Goal: Information Seeking & Learning: Learn about a topic

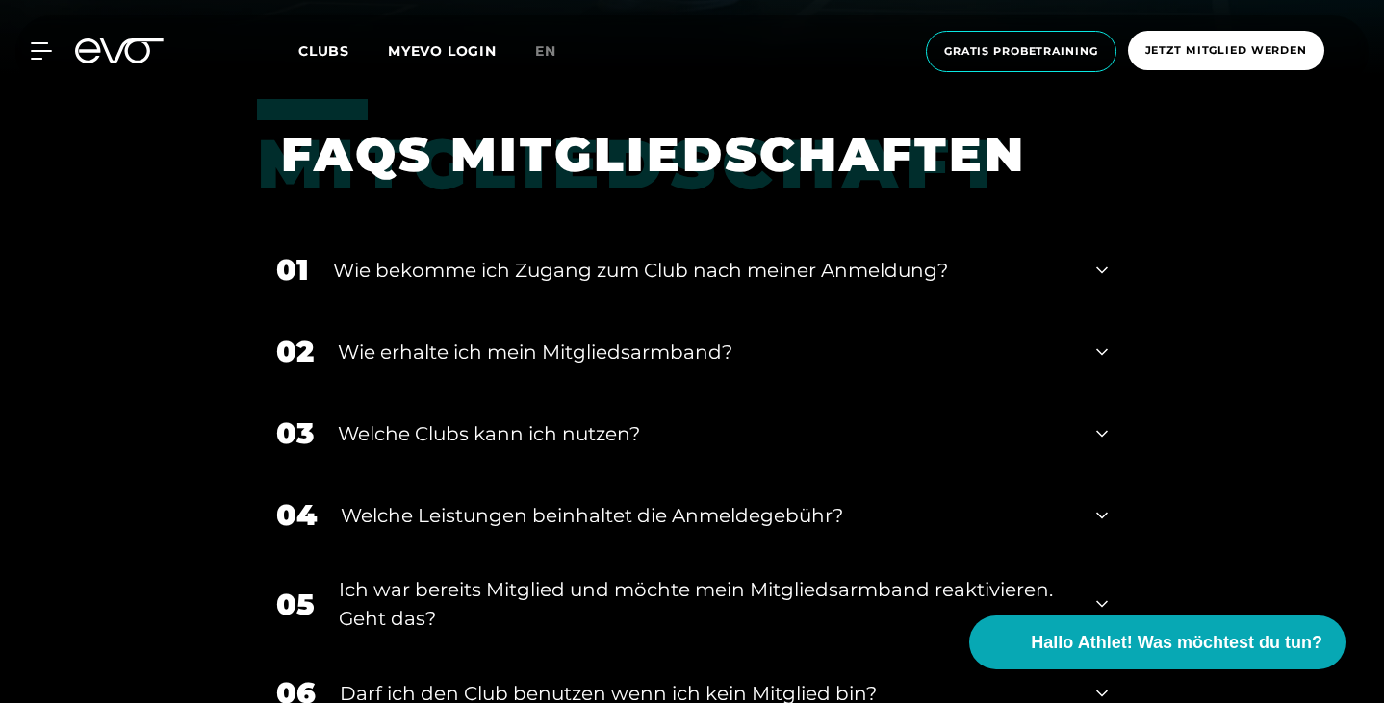
scroll to position [638, 0]
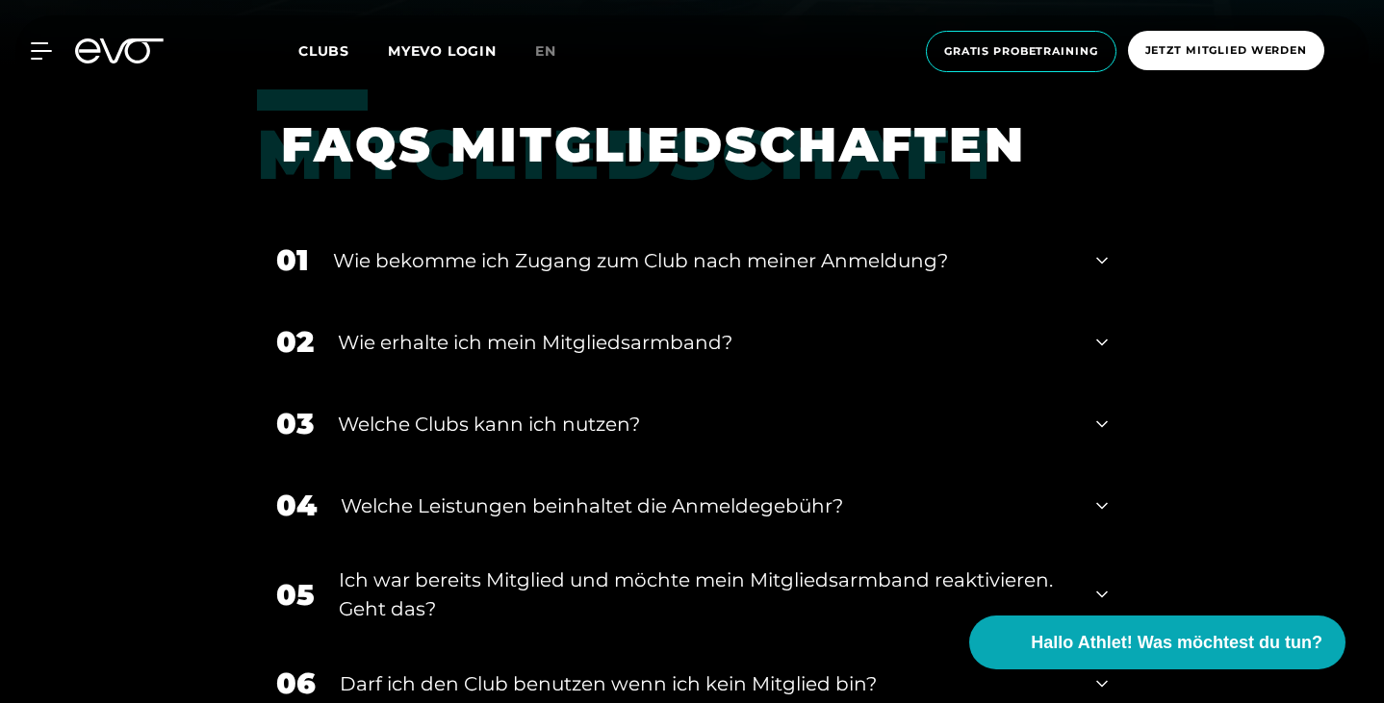
click at [595, 266] on div "Wie bekomme ich Zugang zum Club nach meiner Anmeldung?" at bounding box center [702, 260] width 739 height 29
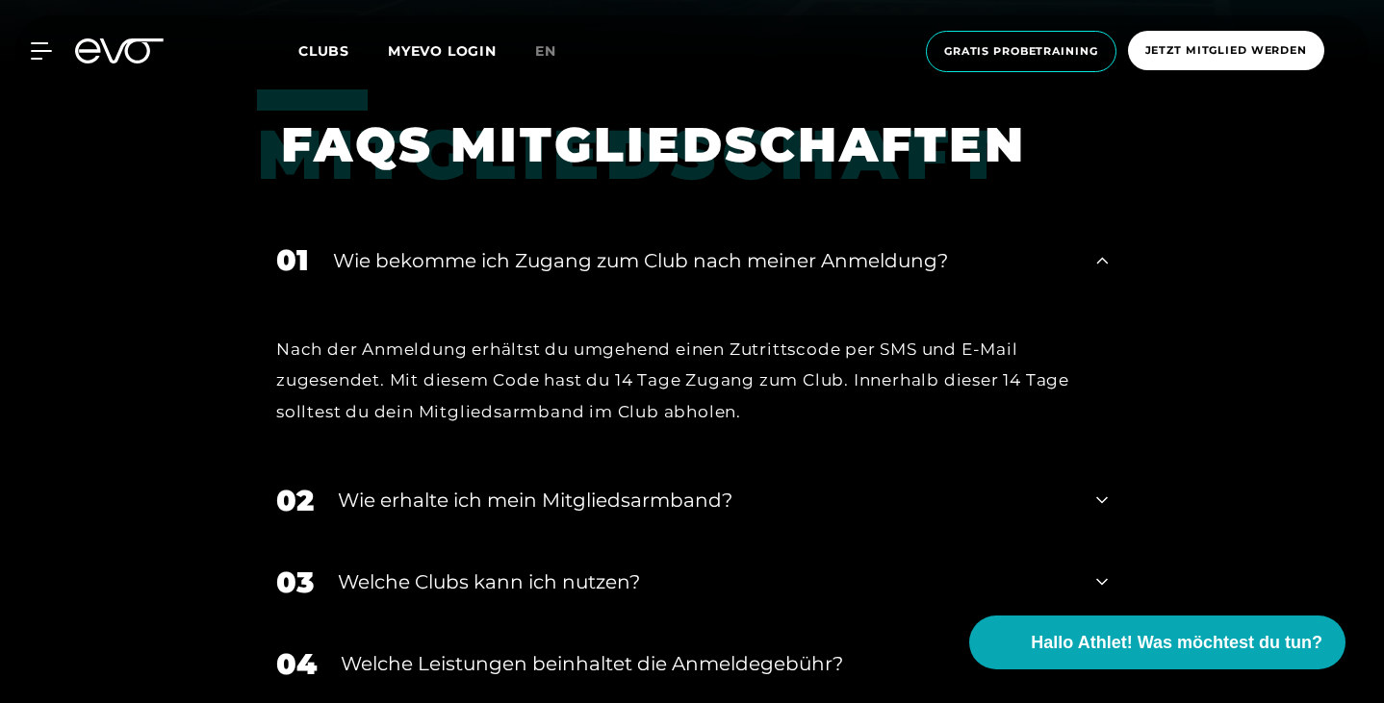
click at [483, 486] on div "Wie erhalte ich mein Mitgliedsarmband?" at bounding box center [705, 500] width 734 height 29
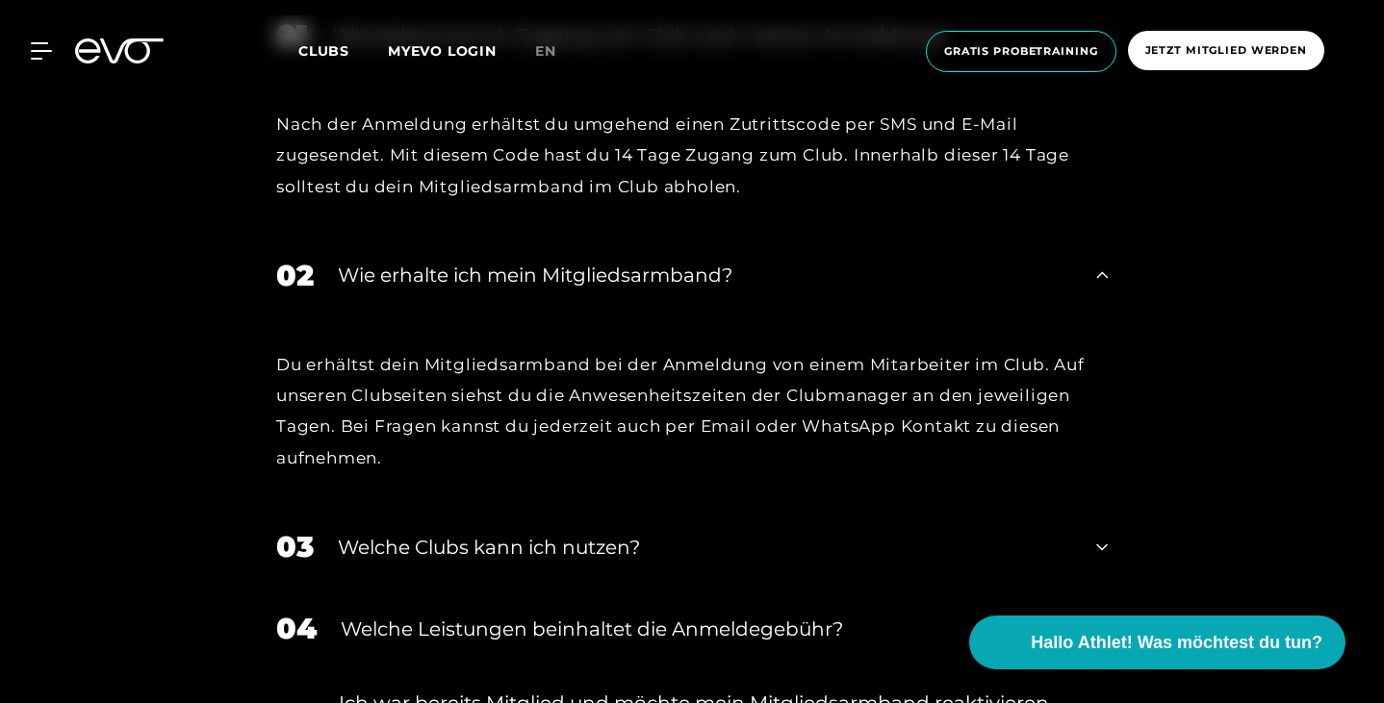
scroll to position [912, 0]
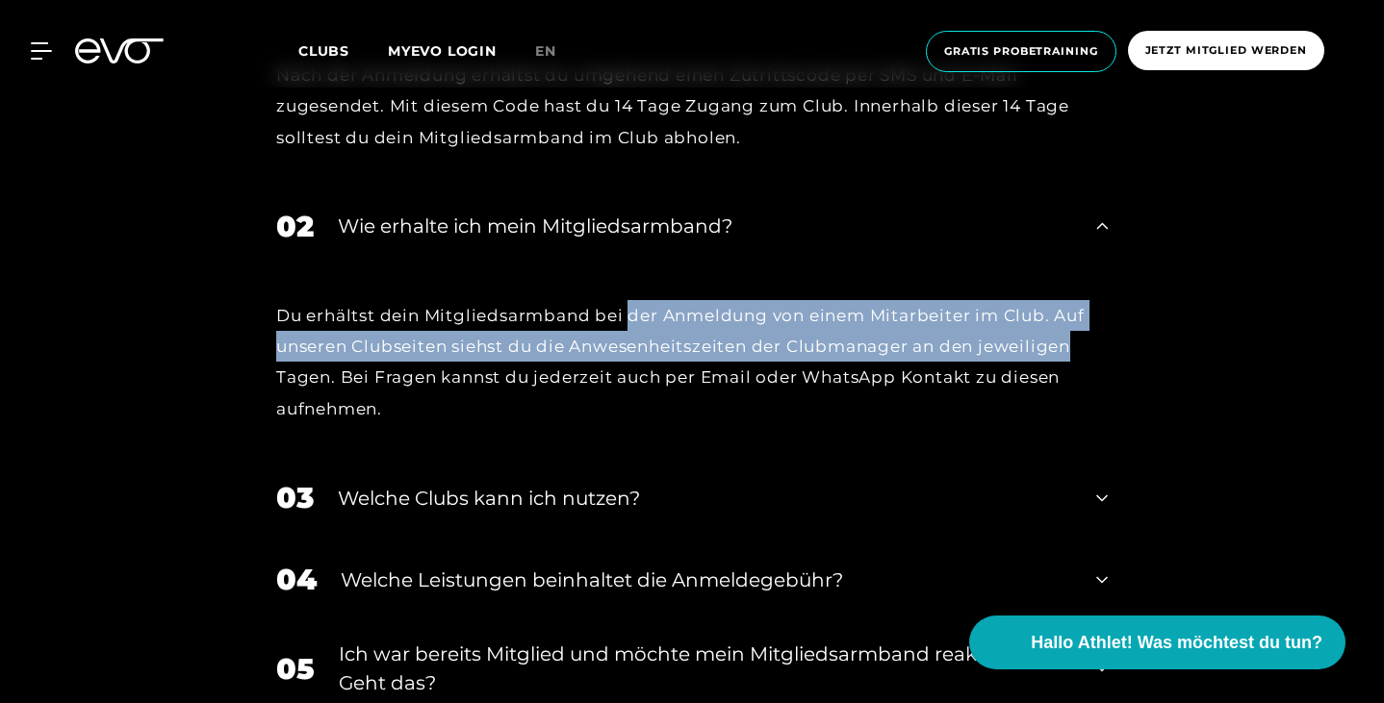
drag, startPoint x: 493, startPoint y: 289, endPoint x: 676, endPoint y: 321, distance: 185.8
click at [676, 321] on div "Du erhältst dein Mitgliedsarmband bei der Anmeldung von einem Mitarbeiter im Cl…" at bounding box center [691, 362] width 831 height 124
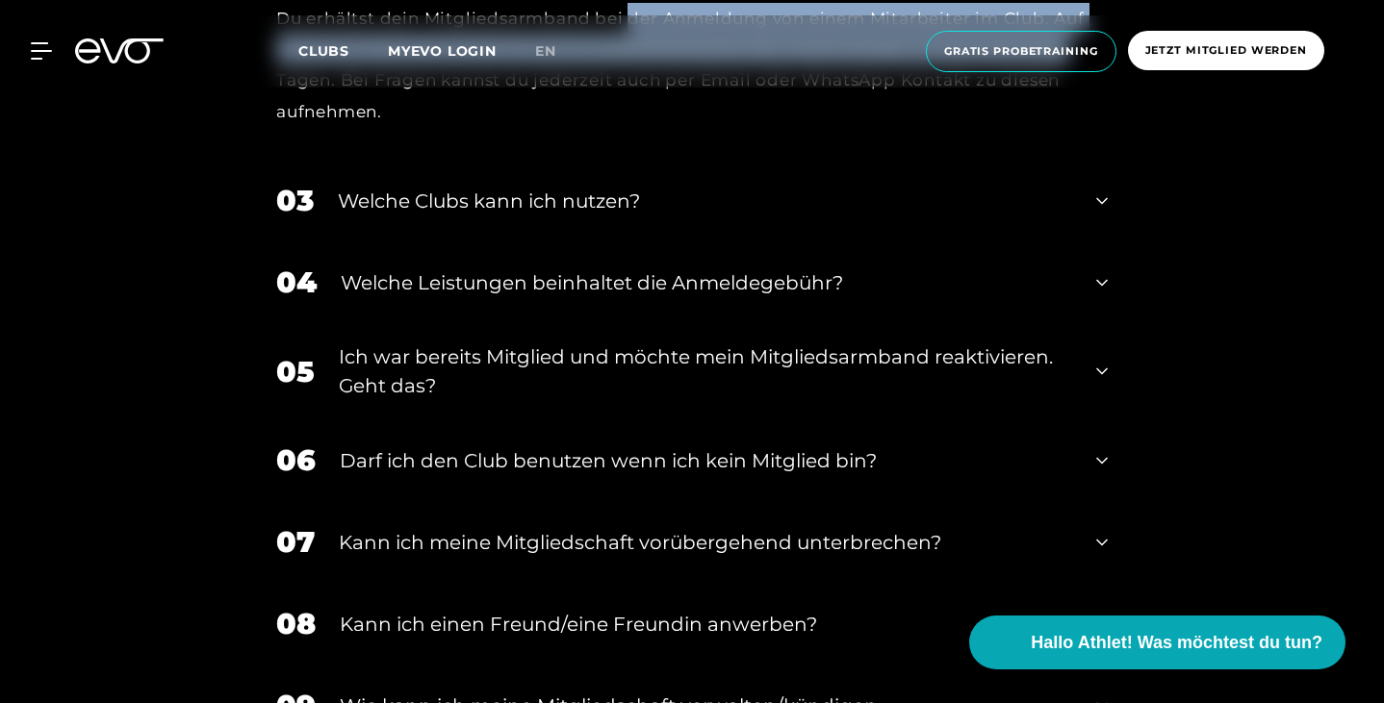
scroll to position [1249, 0]
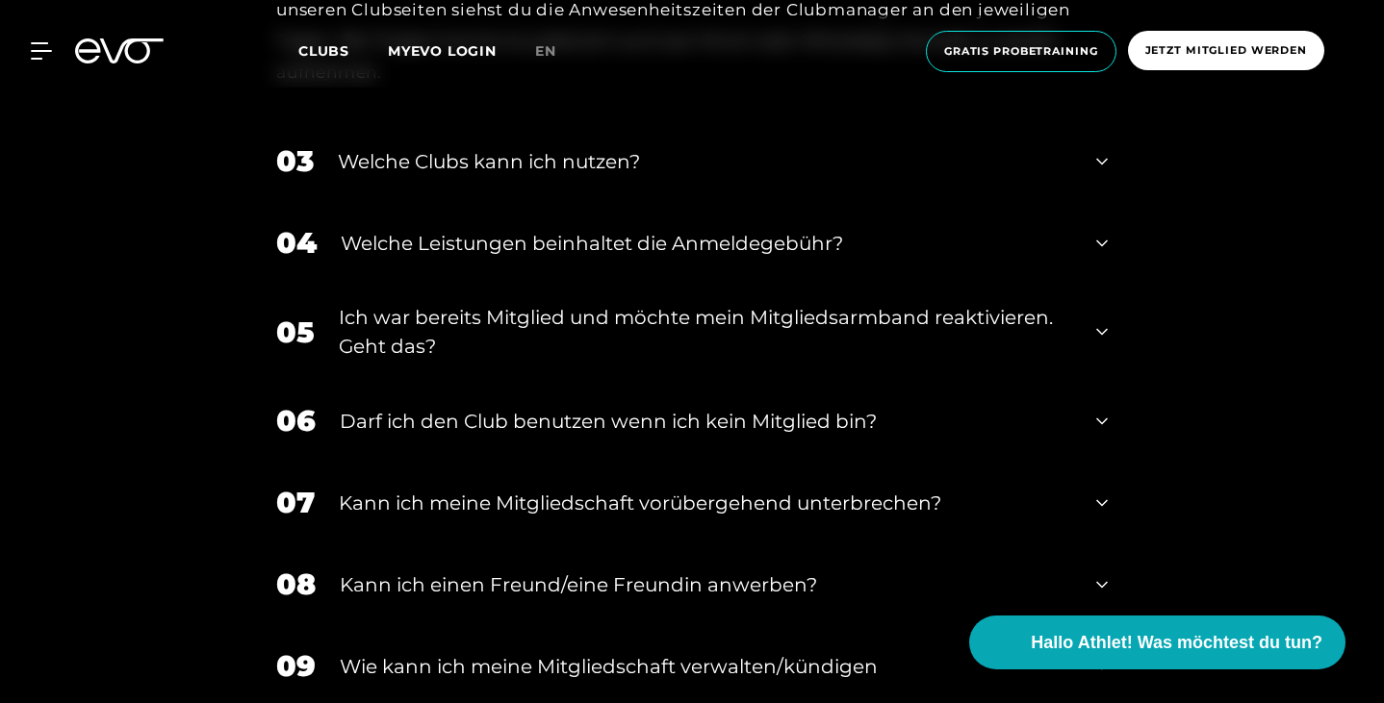
click at [503, 89] on div "MyEVO Login Über EVO Mitgliedschaften Probetraining TAGESPASS EVO Studios [GEOG…" at bounding box center [692, 51] width 1384 height 103
click at [489, 147] on div "Welche Clubs kann ich nutzen?" at bounding box center [705, 161] width 734 height 29
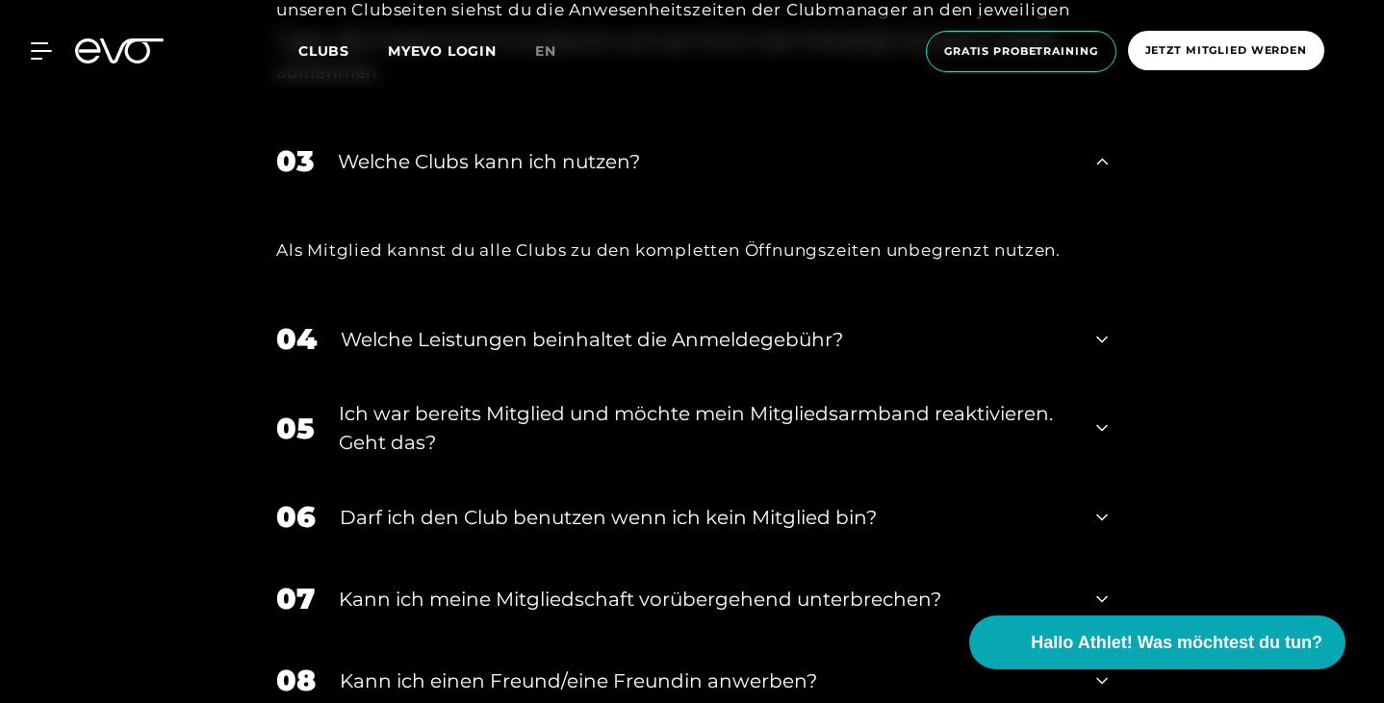
click at [489, 147] on div "Welche Clubs kann ich nutzen?" at bounding box center [705, 161] width 734 height 29
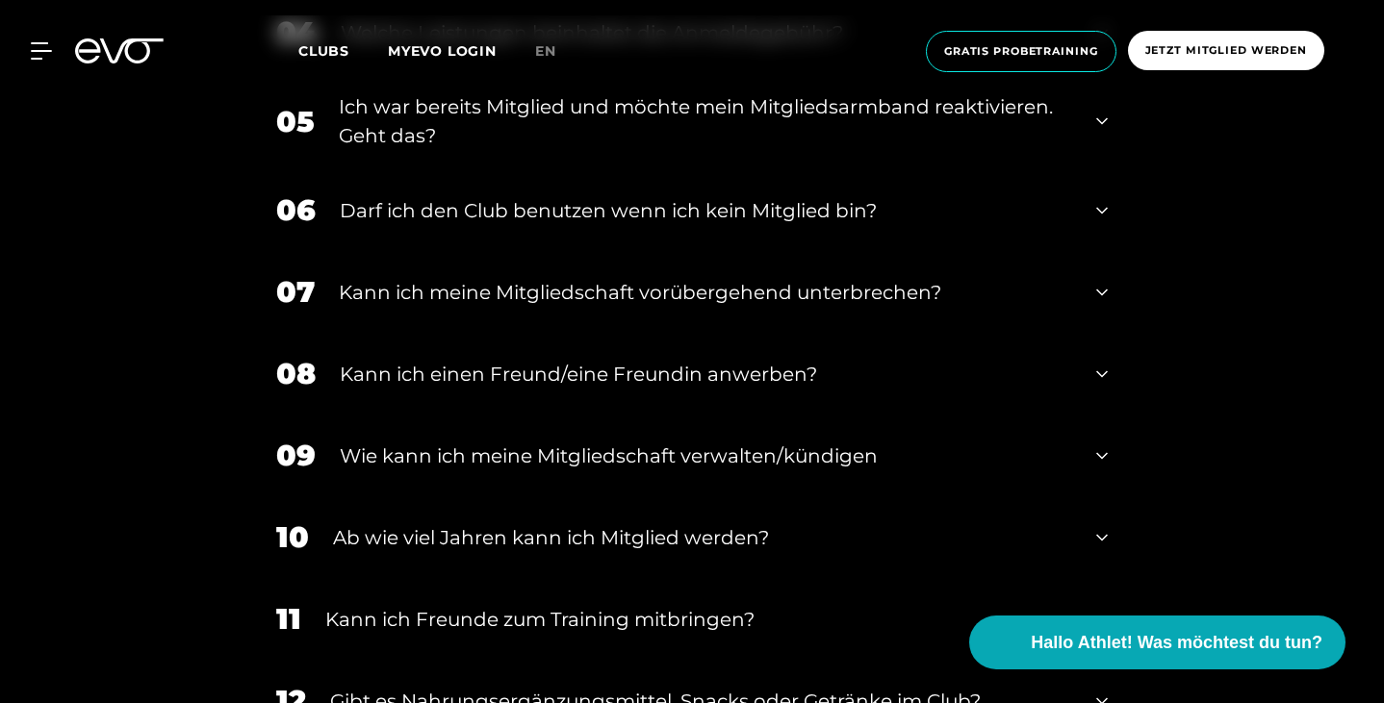
scroll to position [1443, 0]
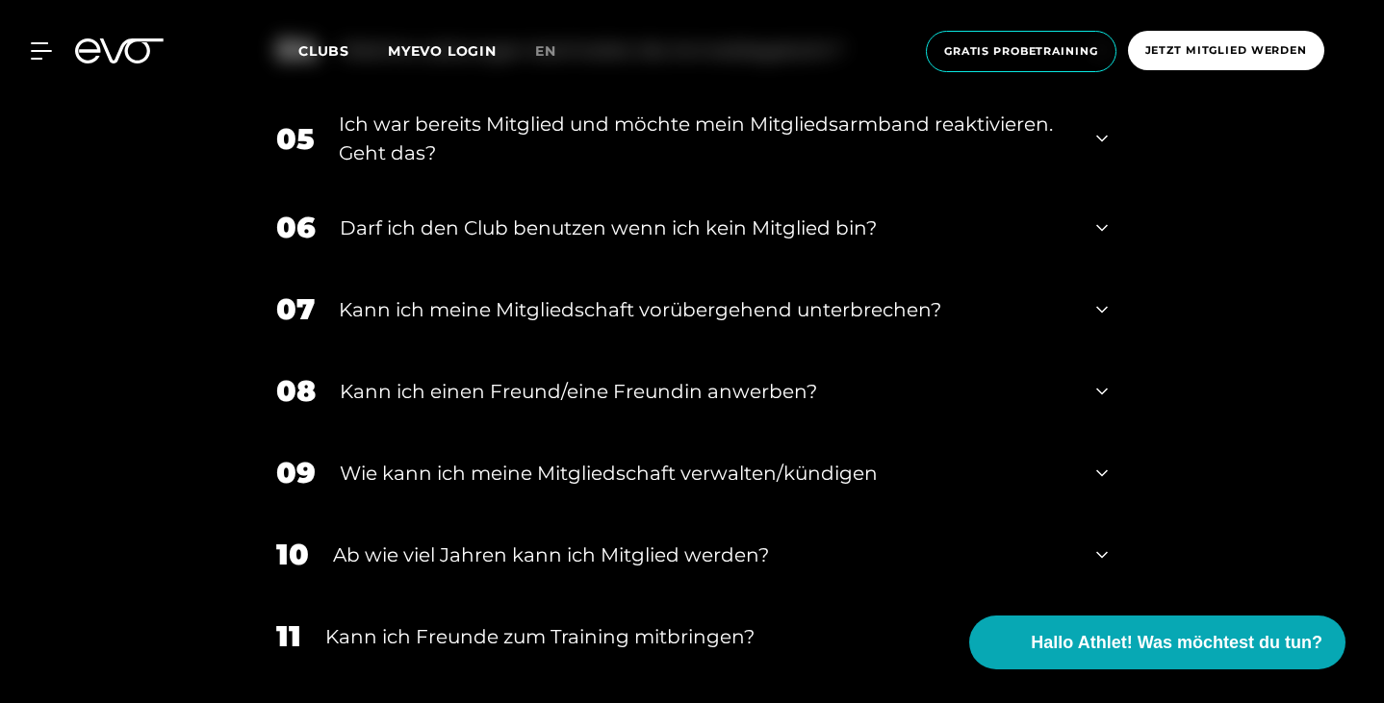
click at [524, 377] on div "Kann ich einen Freund/eine Freundin anwerben?" at bounding box center [706, 391] width 732 height 29
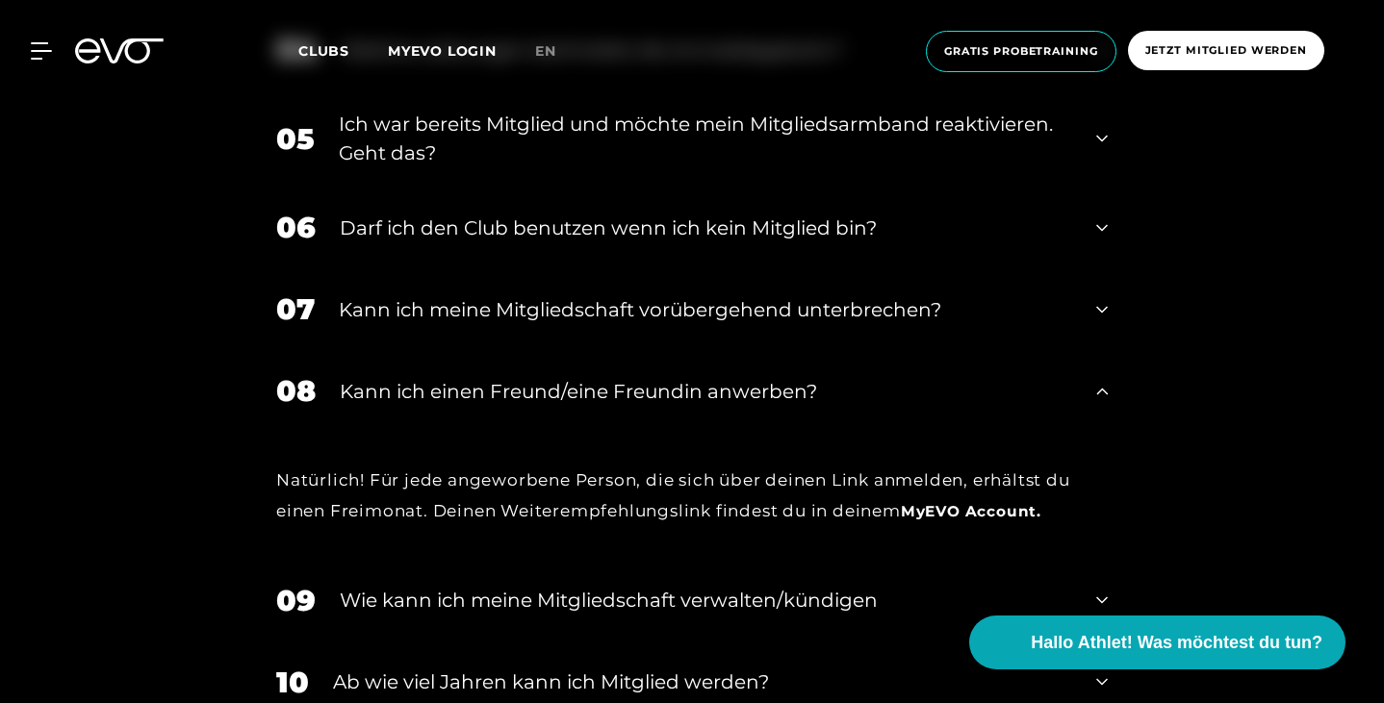
click at [588, 295] on div "Kann ich meine Mitgliedschaft vorübergehend unterbrechen?" at bounding box center [705, 309] width 733 height 29
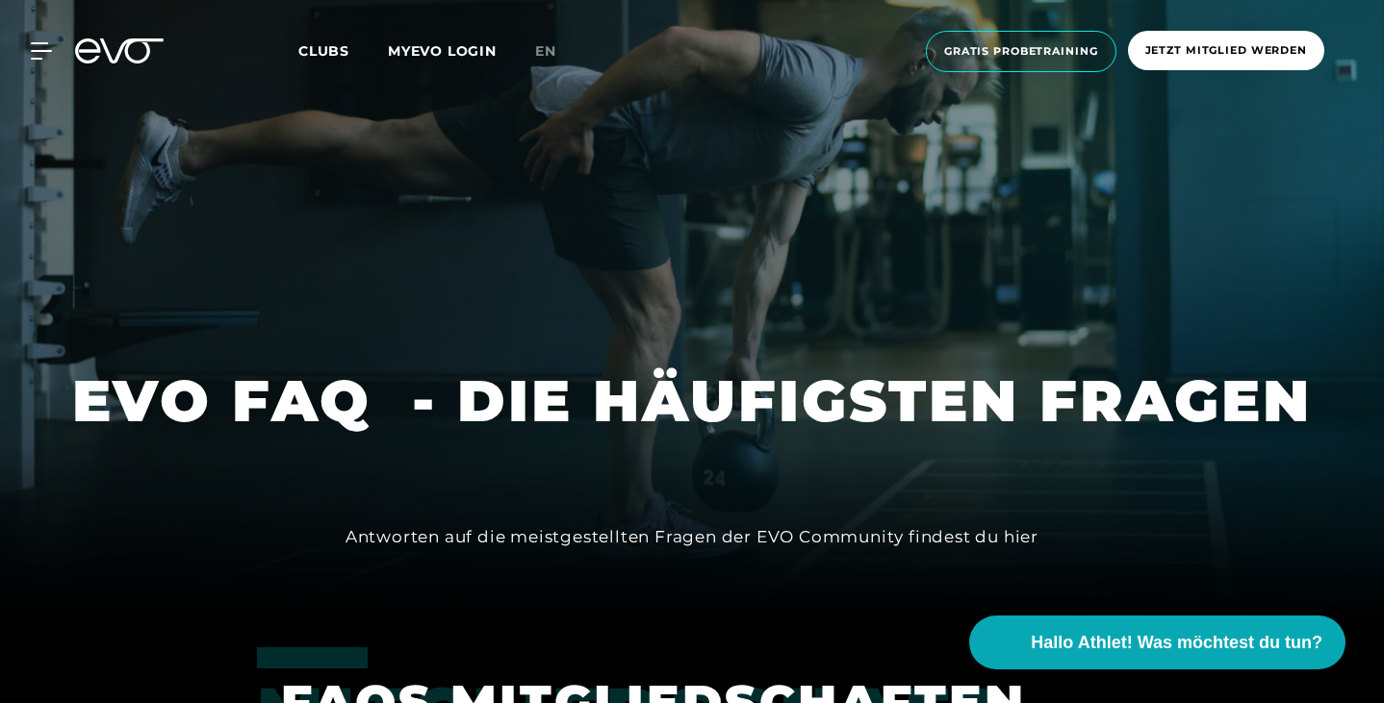
scroll to position [0, 0]
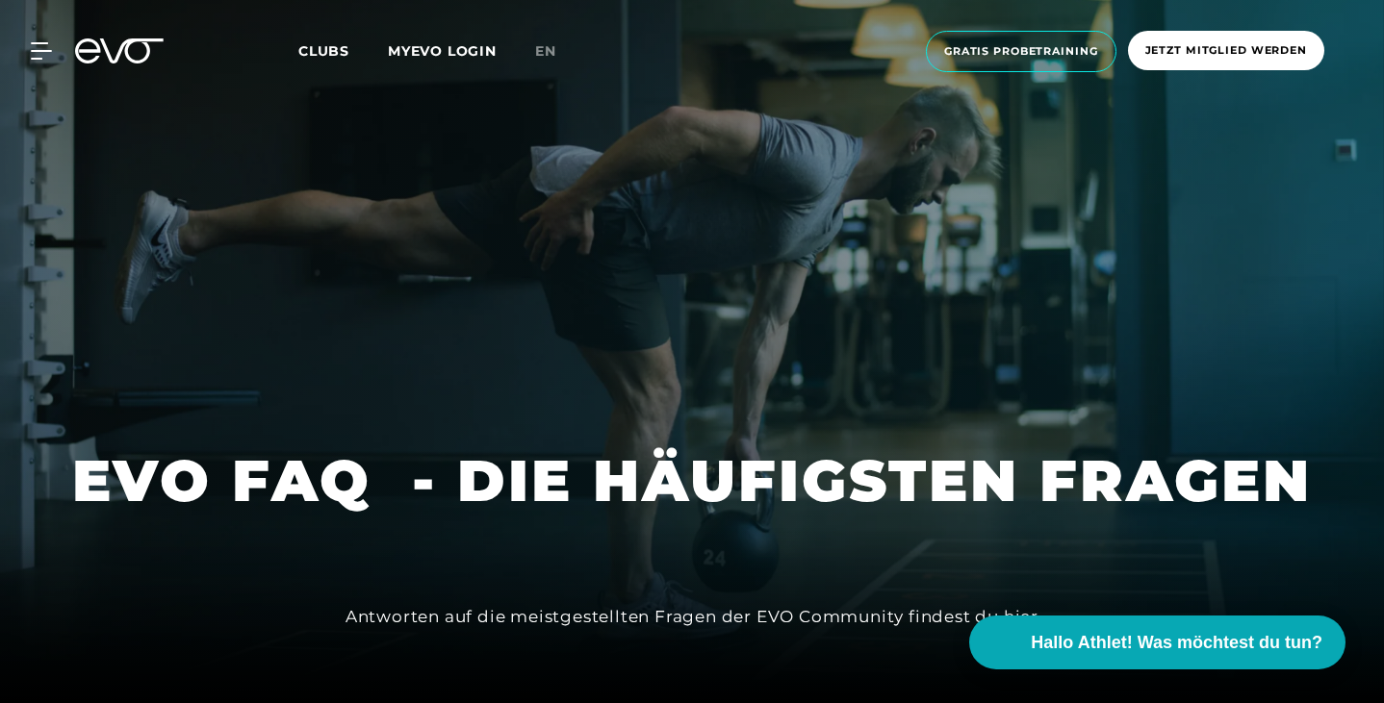
click at [28, 33] on div "MyEVO Login Über EVO Mitgliedschaften Probetraining TAGESPASS EVO Studios [GEOG…" at bounding box center [692, 51] width 1376 height 72
click at [43, 57] on icon at bounding box center [45, 50] width 28 height 17
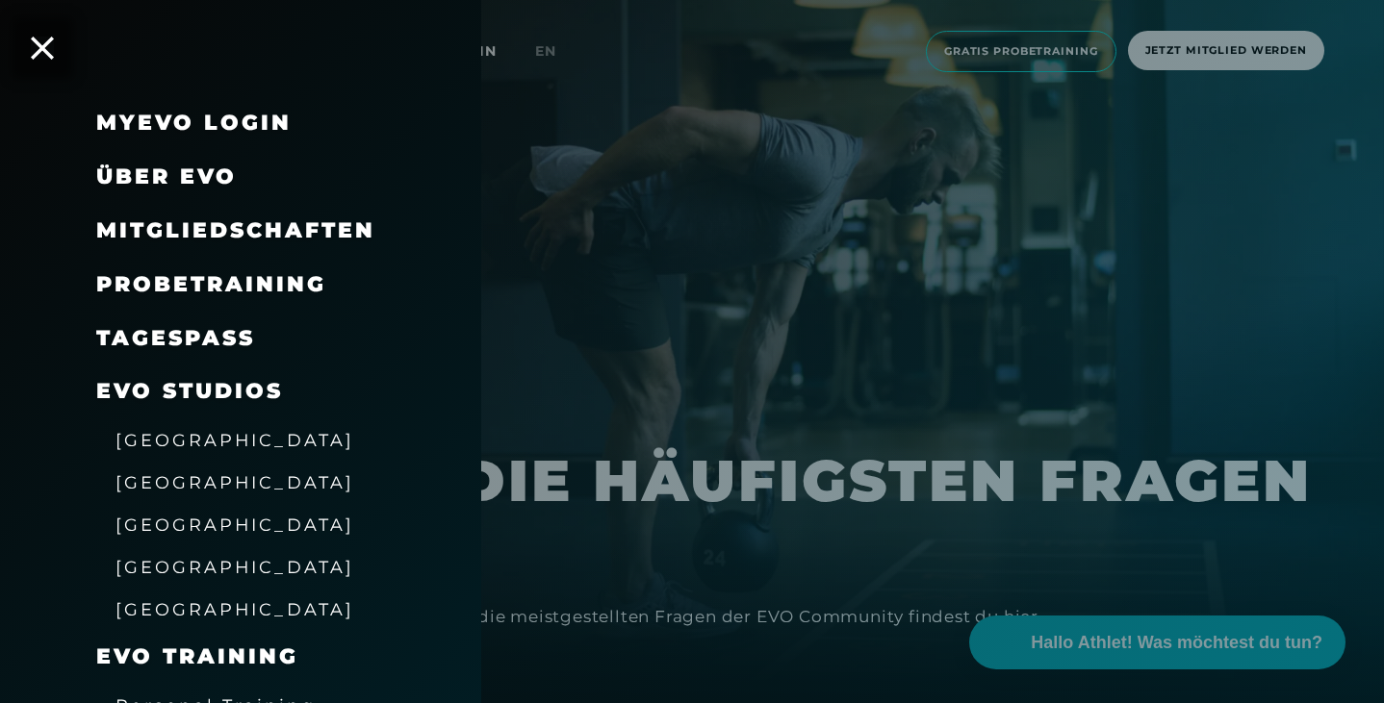
click at [160, 442] on span "[GEOGRAPHIC_DATA]" at bounding box center [234, 440] width 239 height 20
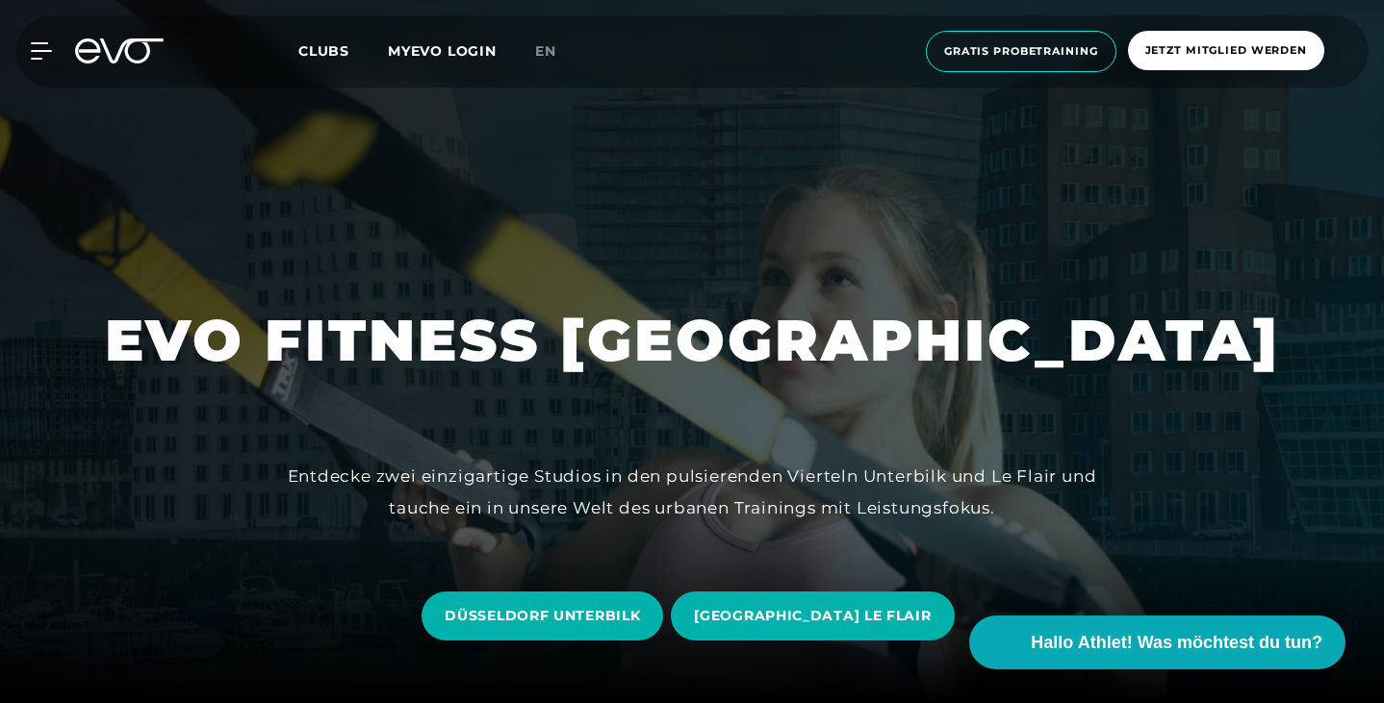
scroll to position [364, 0]
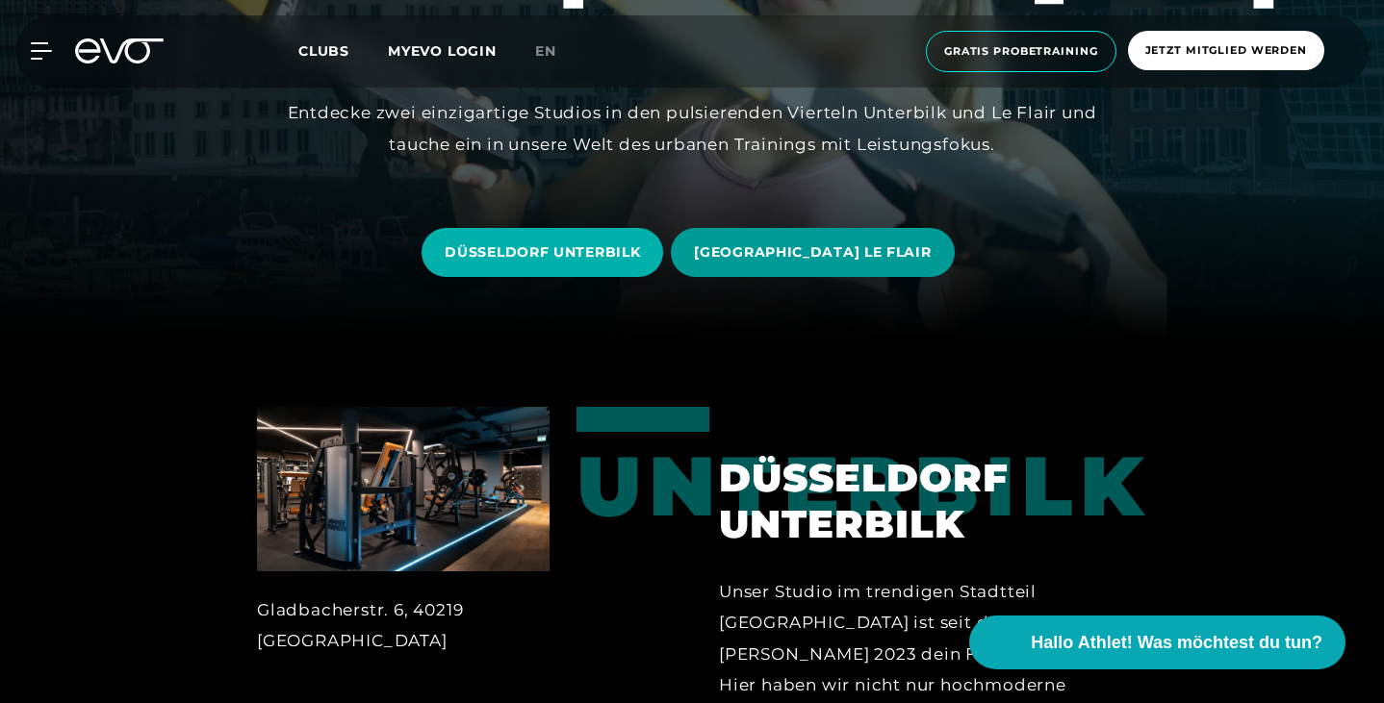
click at [811, 268] on span "[GEOGRAPHIC_DATA] LE FLAIR" at bounding box center [812, 252] width 283 height 49
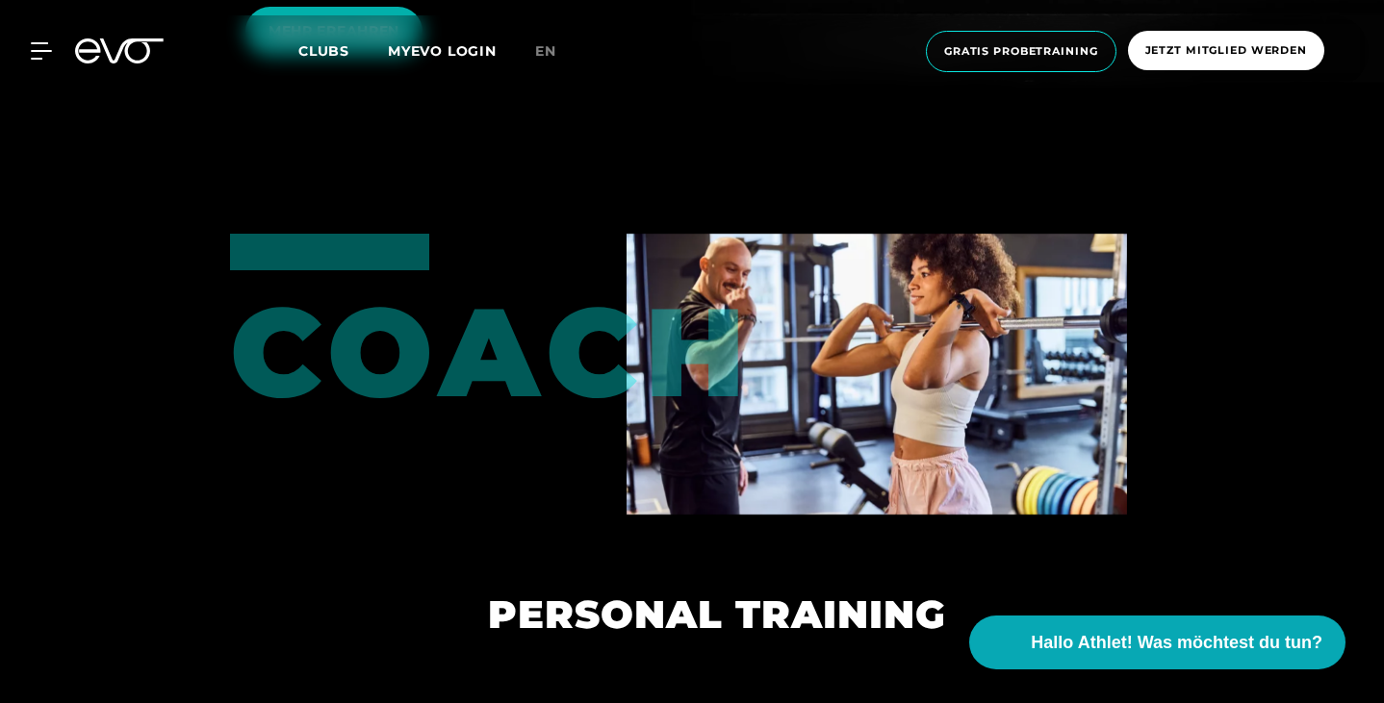
scroll to position [3791, 0]
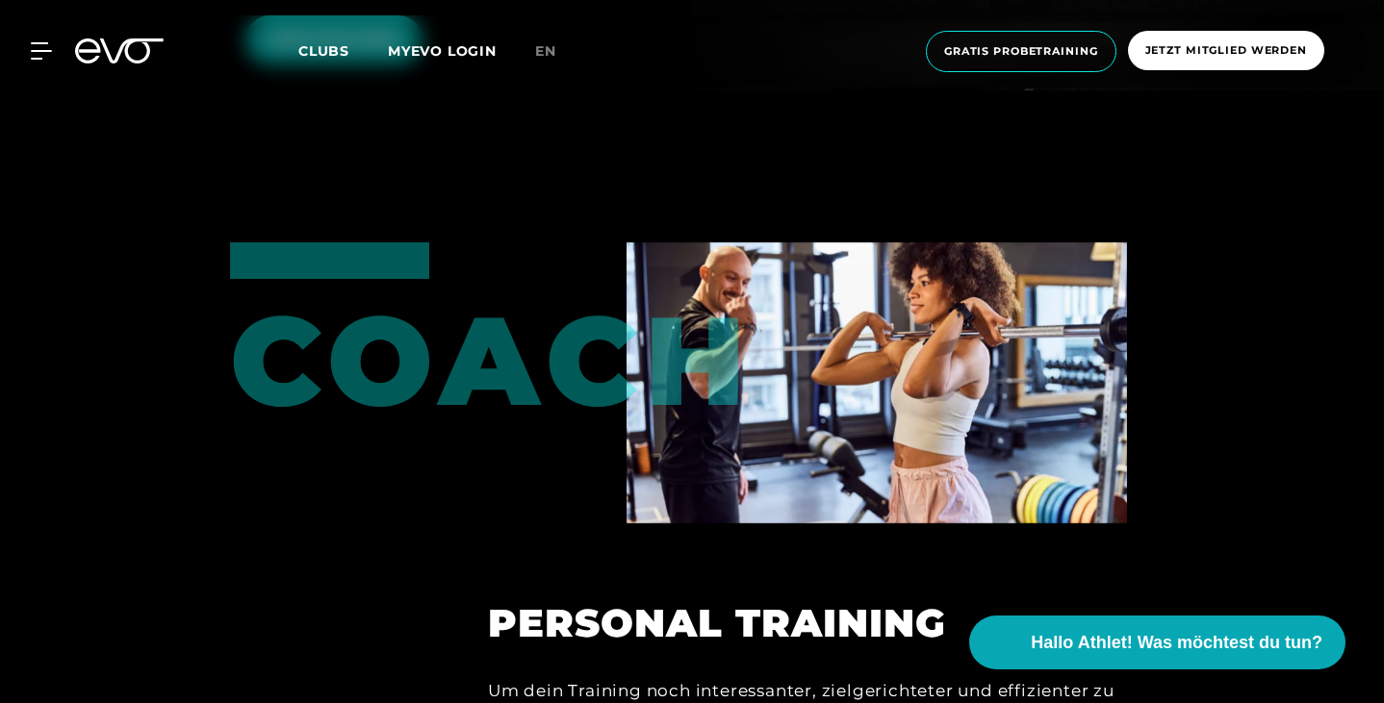
click at [271, 64] on span "MEHR ERFAHREN" at bounding box center [333, 39] width 177 height 49
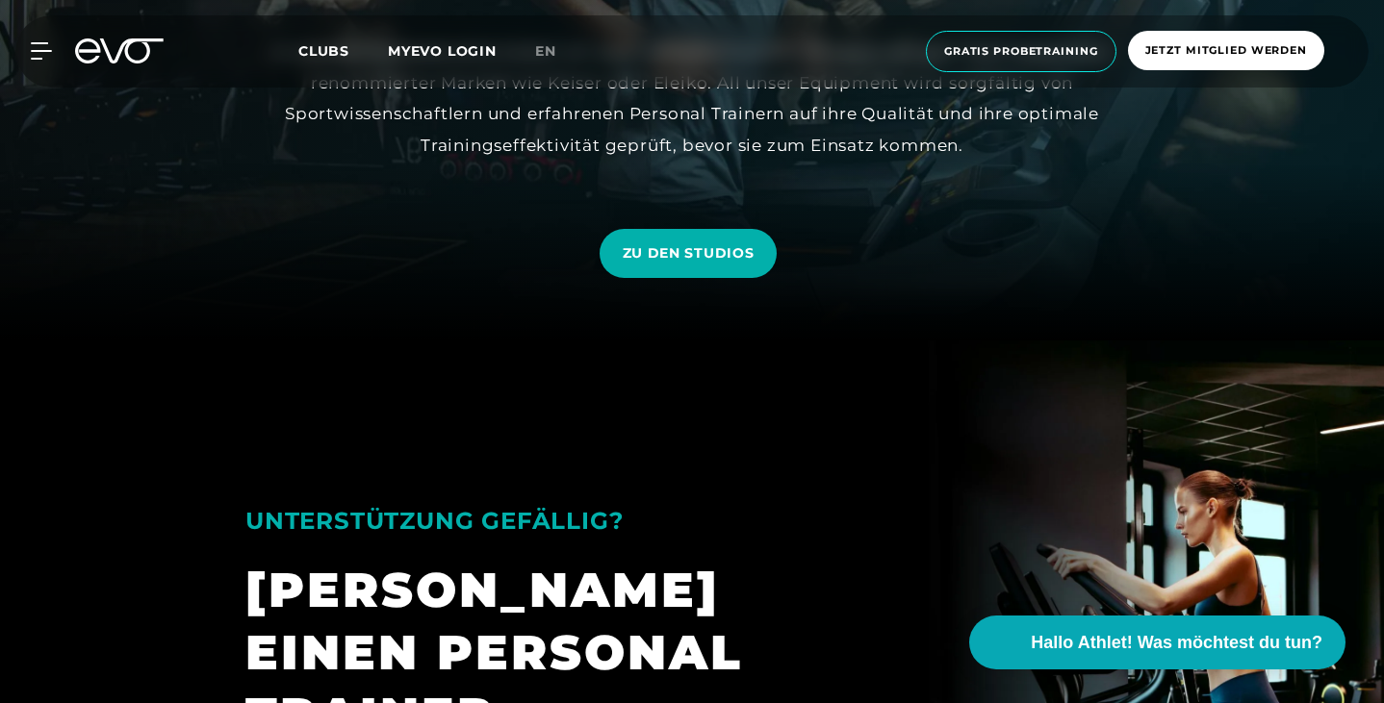
scroll to position [364, 0]
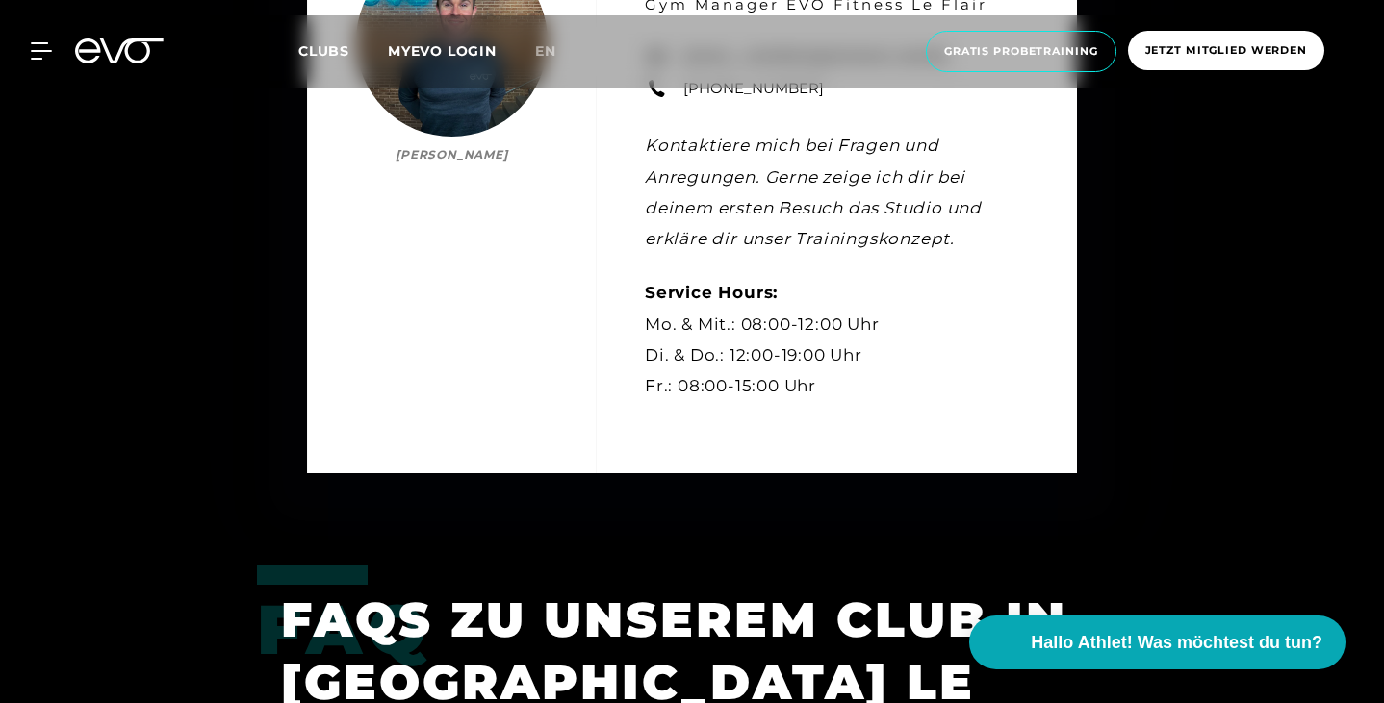
scroll to position [4897, 0]
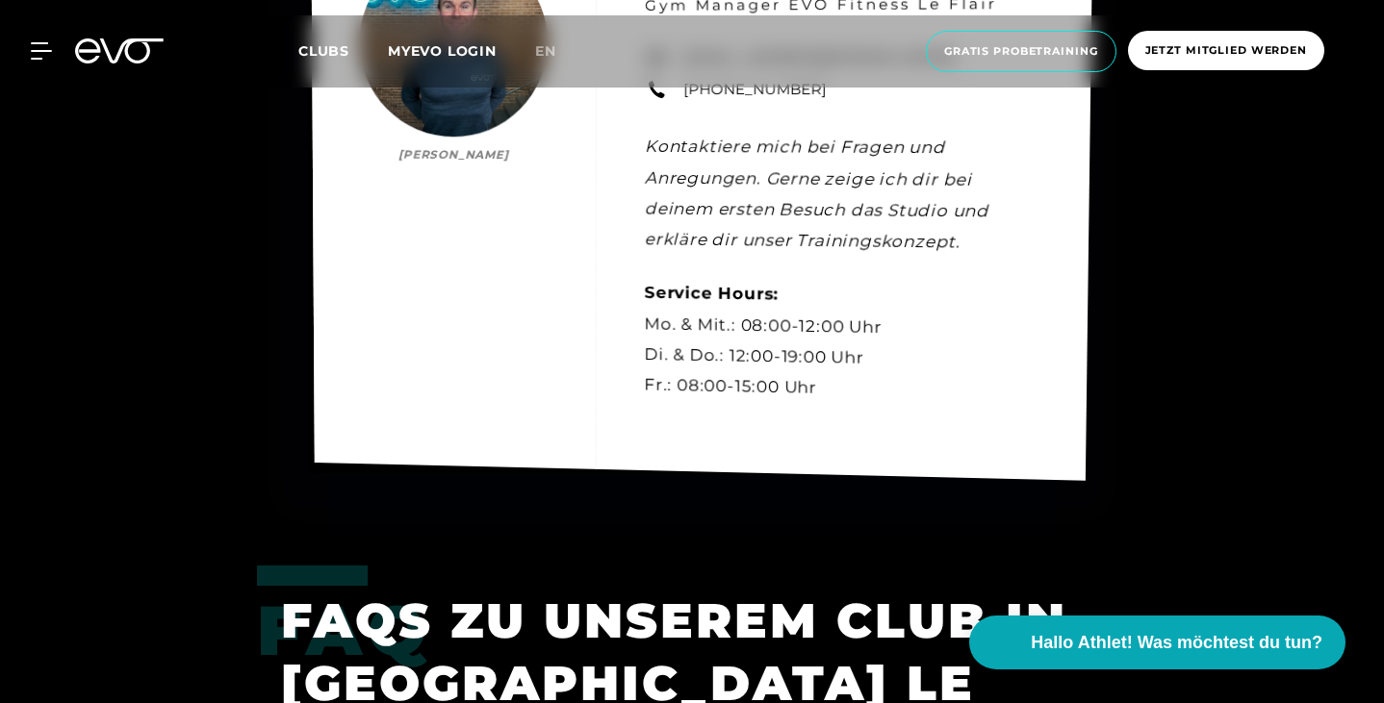
click at [900, 364] on div "Kontakt [PERSON_NAME] [PERSON_NAME] Gym Manager EVO Fitness Le Flair [EMAIL_ADD…" at bounding box center [702, 186] width 782 height 588
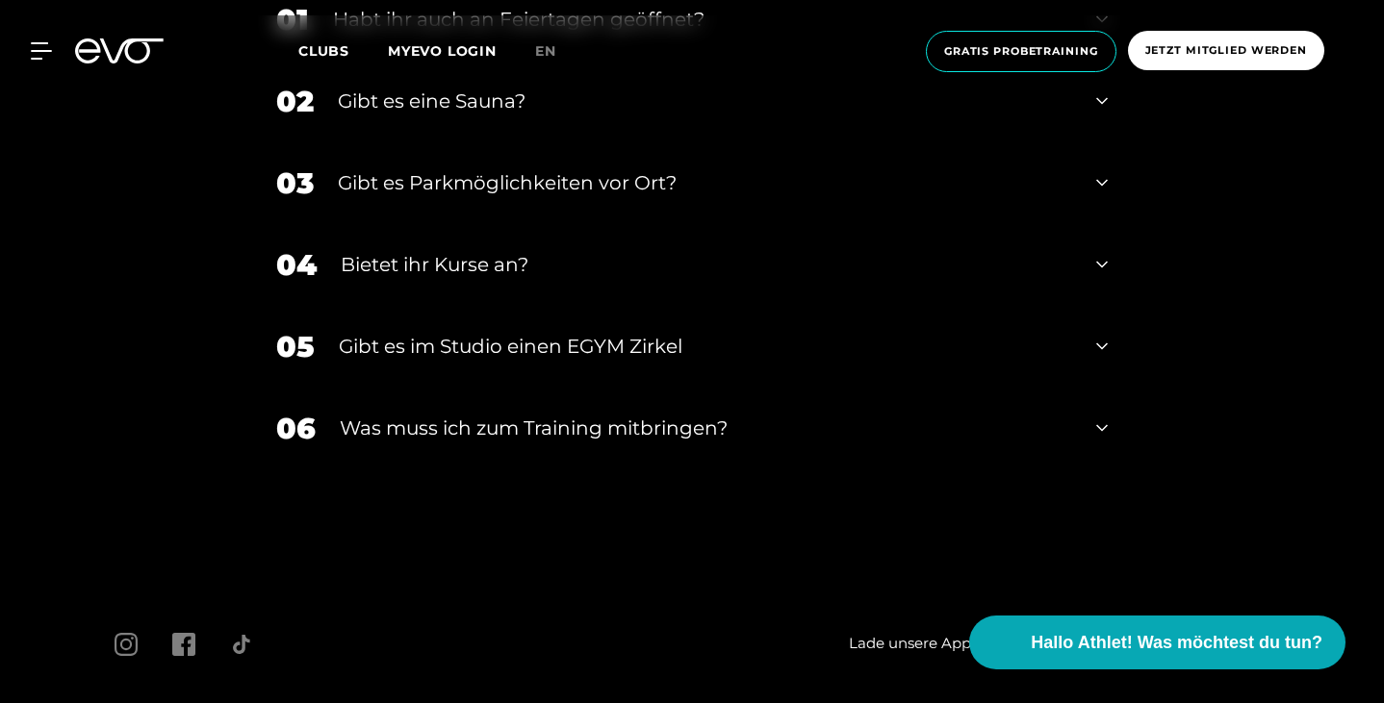
scroll to position [6132, 0]
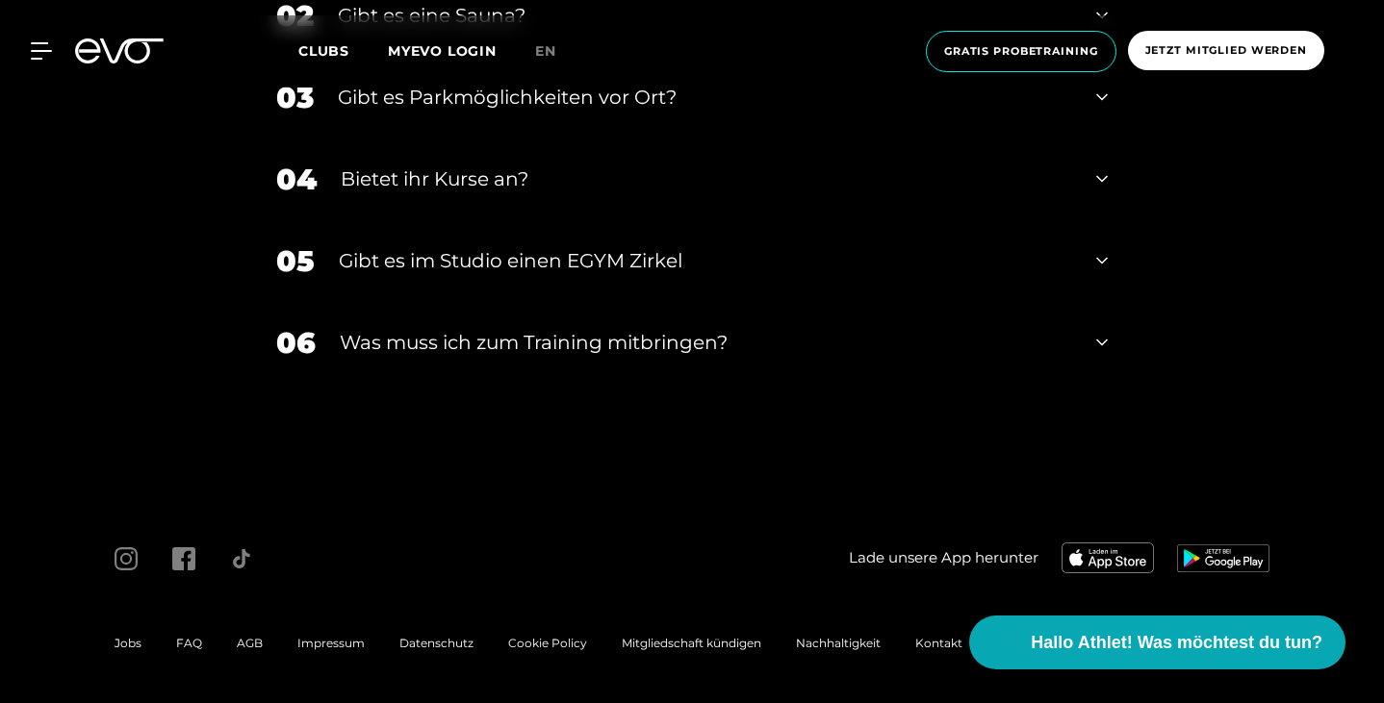
click at [512, 351] on div "Was muss ich zum Training mitbringen?" at bounding box center [706, 342] width 732 height 29
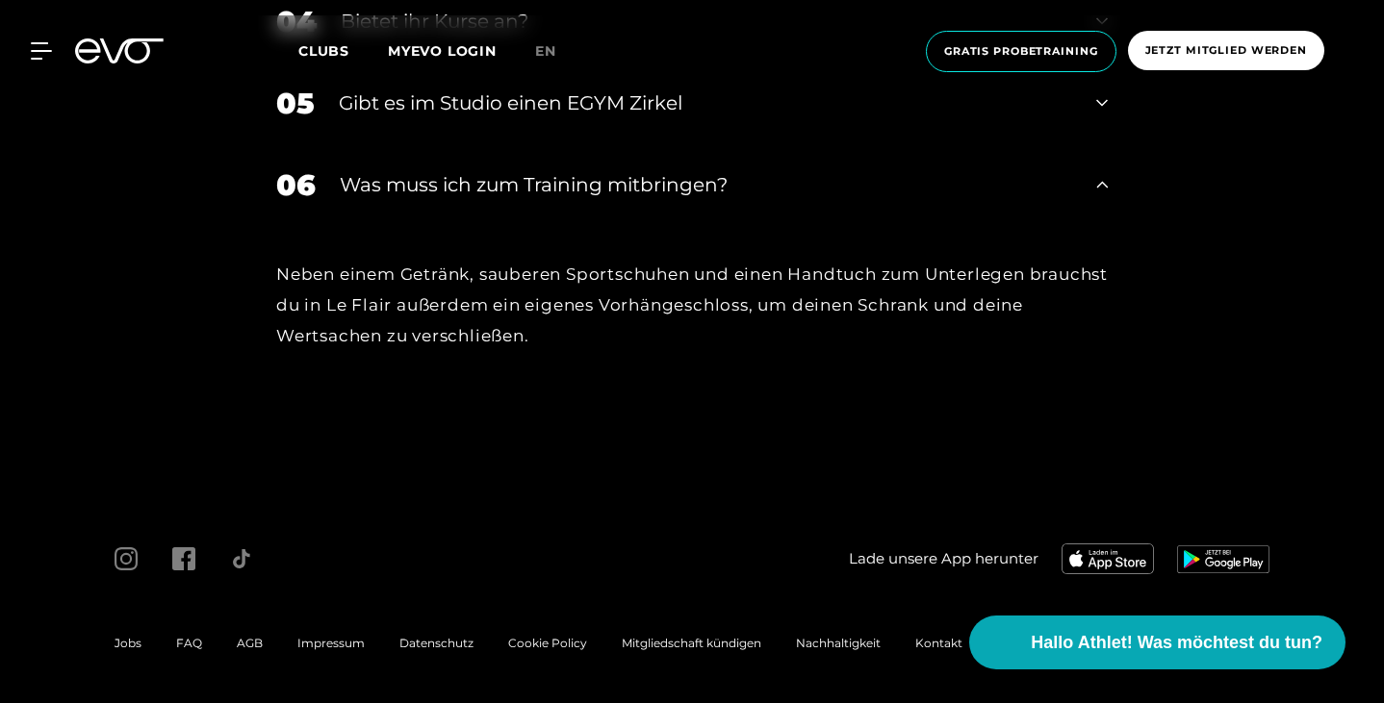
click at [512, 199] on div "Was muss ich zum Training mitbringen?" at bounding box center [706, 184] width 732 height 29
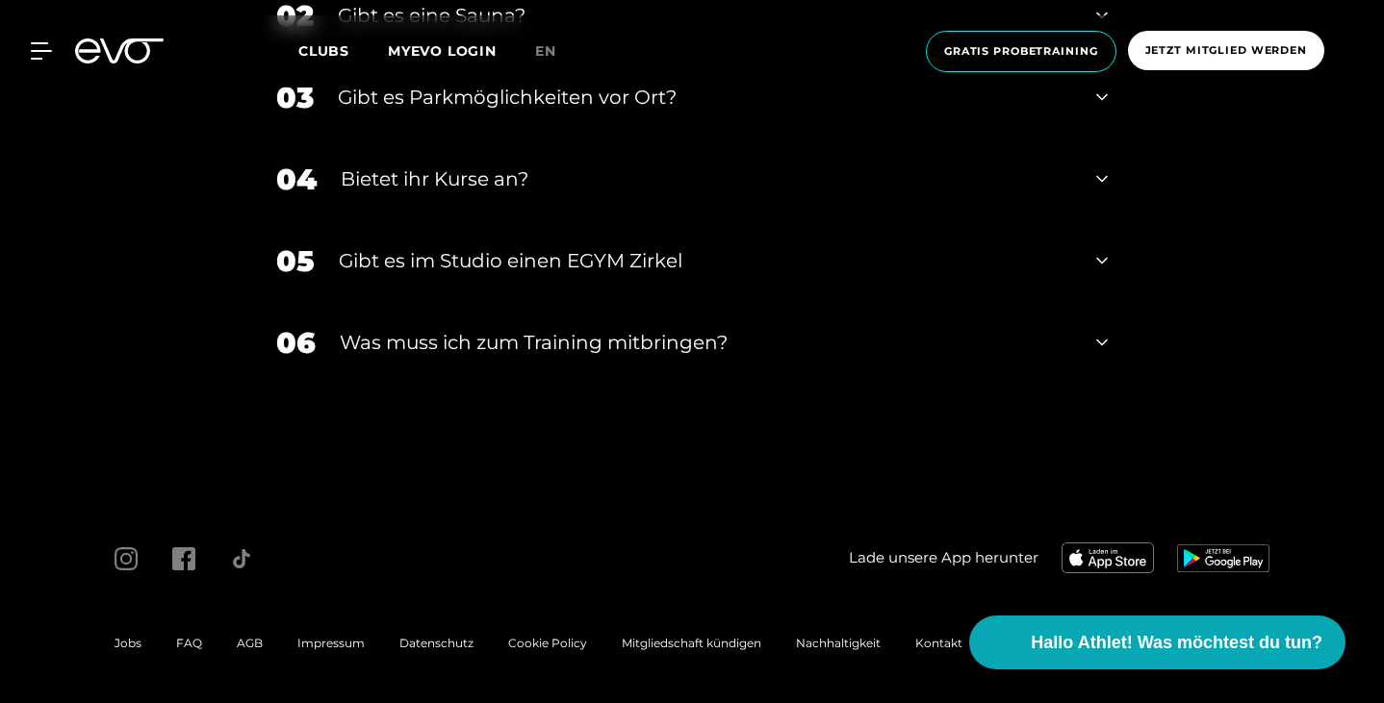
click at [512, 351] on div "Was muss ich zum Training mitbringen?" at bounding box center [706, 342] width 732 height 29
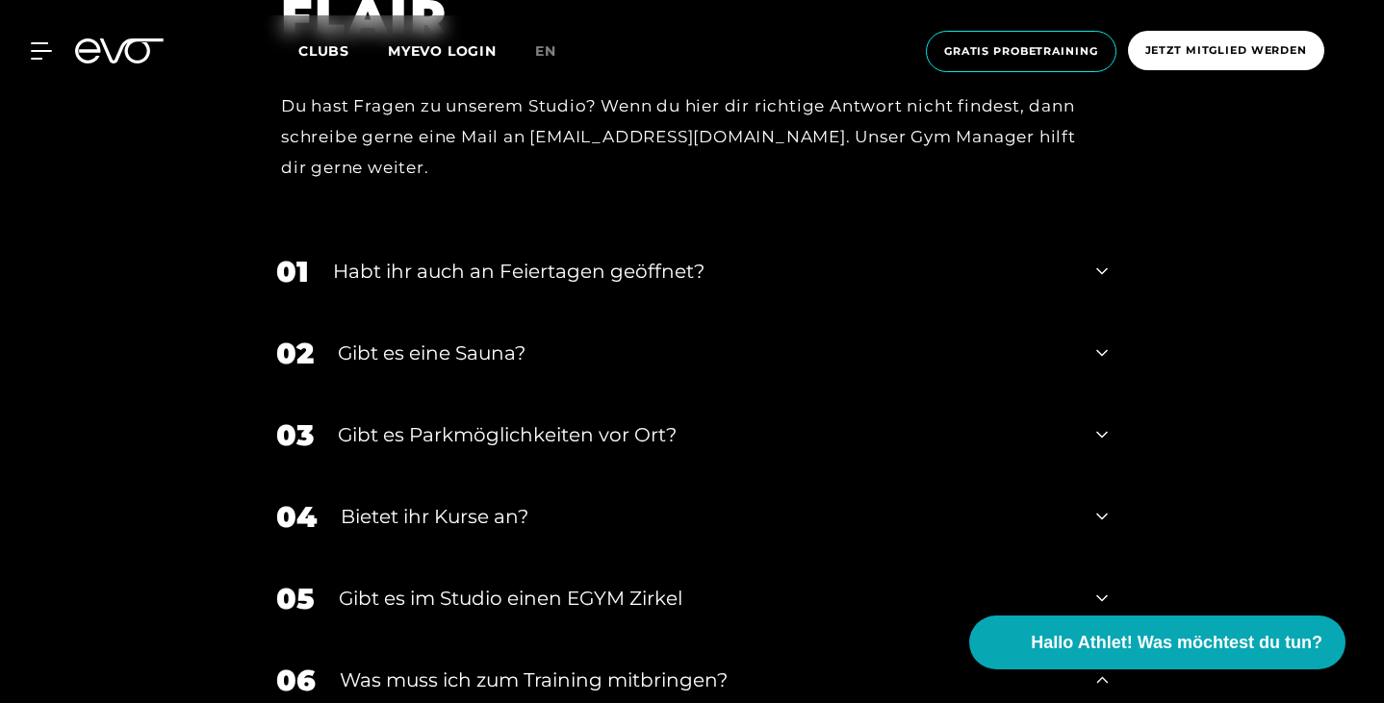
scroll to position [5613, 0]
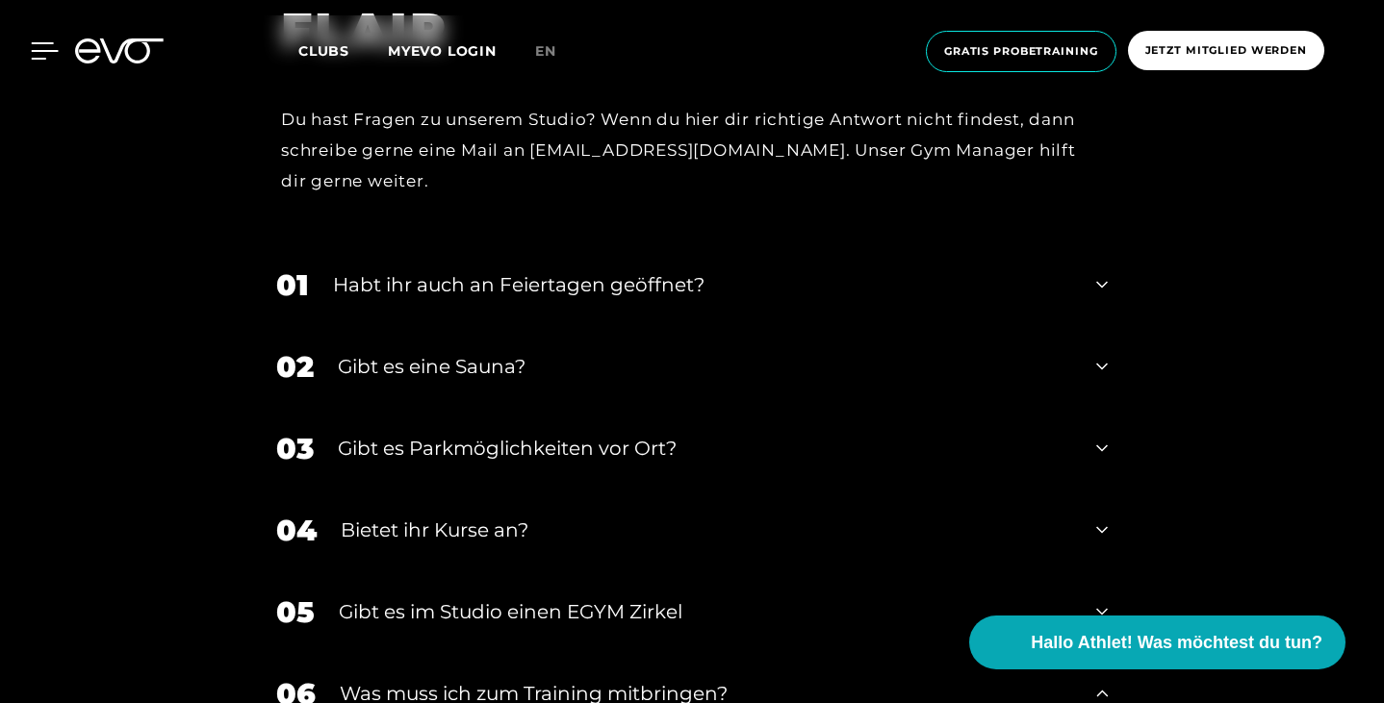
click at [41, 49] on icon at bounding box center [45, 50] width 28 height 17
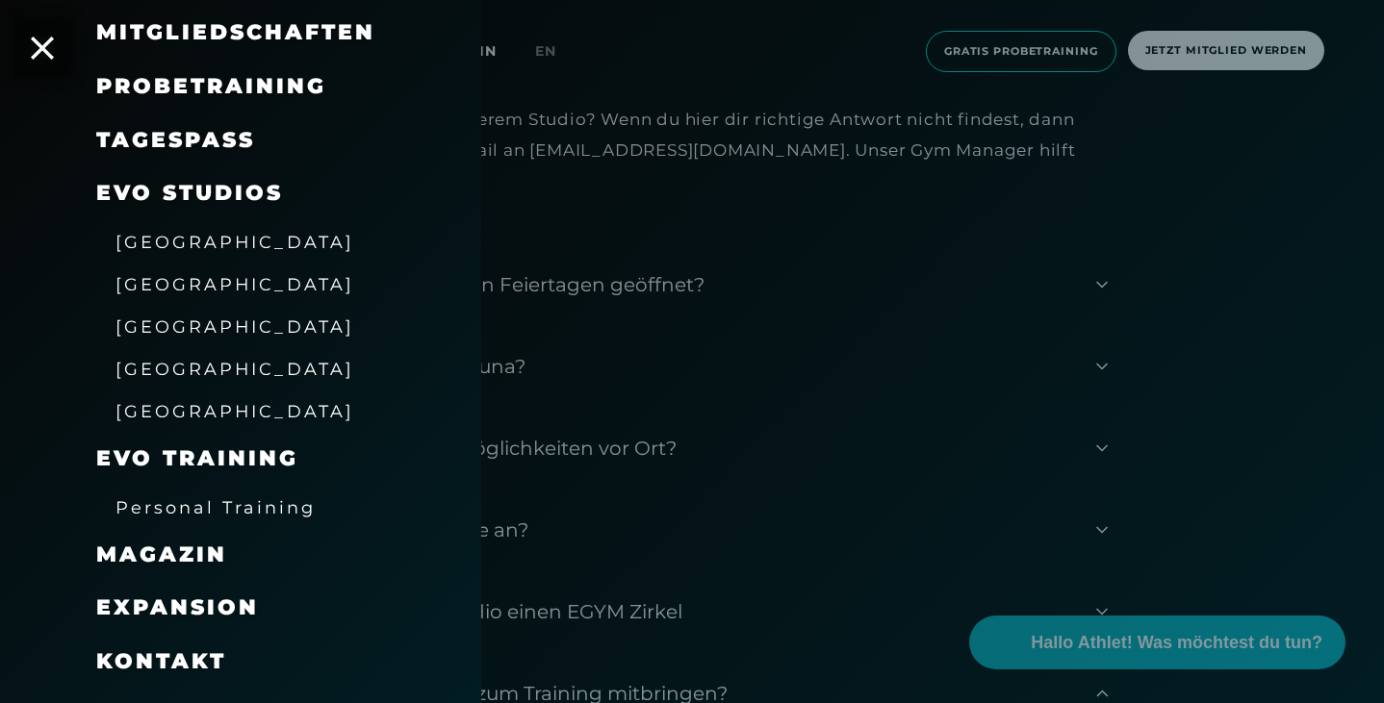
scroll to position [199, 0]
click at [790, 402] on div at bounding box center [692, 351] width 1384 height 703
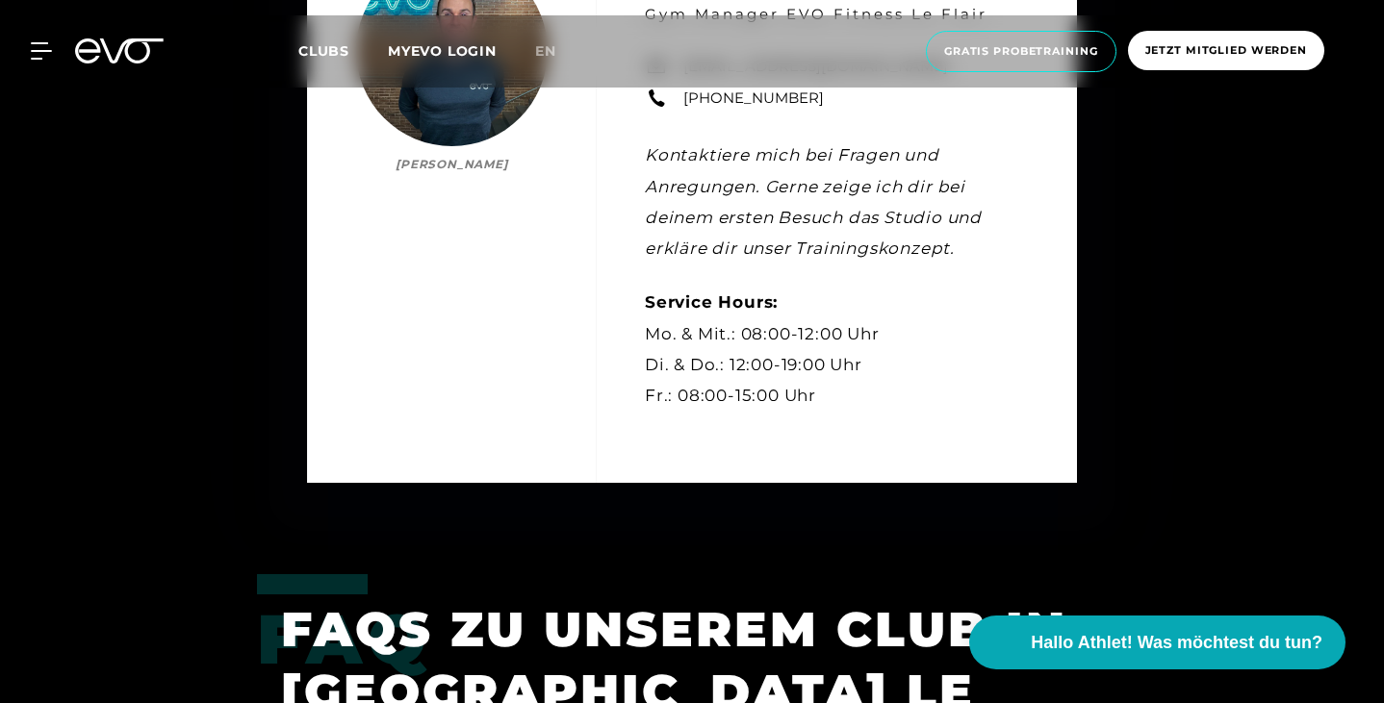
scroll to position [4890, 0]
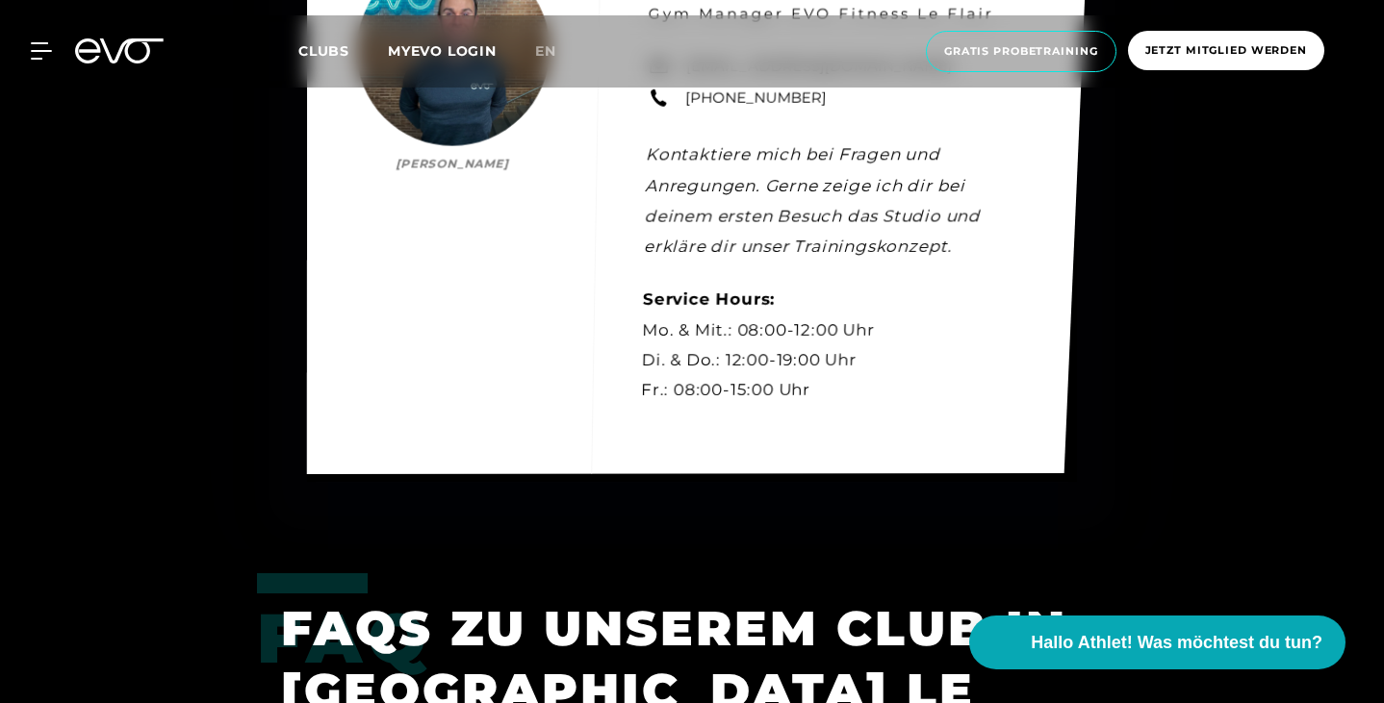
click at [688, 109] on link "[PHONE_NUMBER]" at bounding box center [755, 98] width 141 height 21
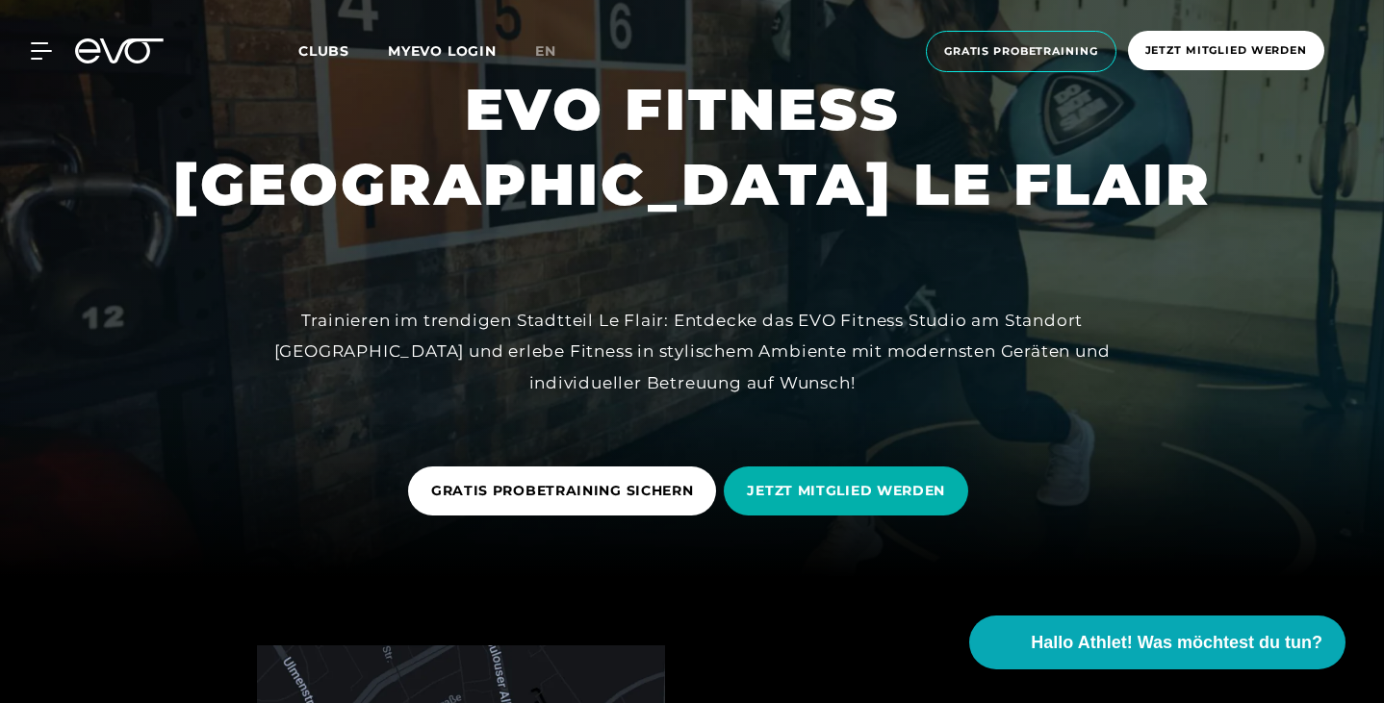
scroll to position [0, 0]
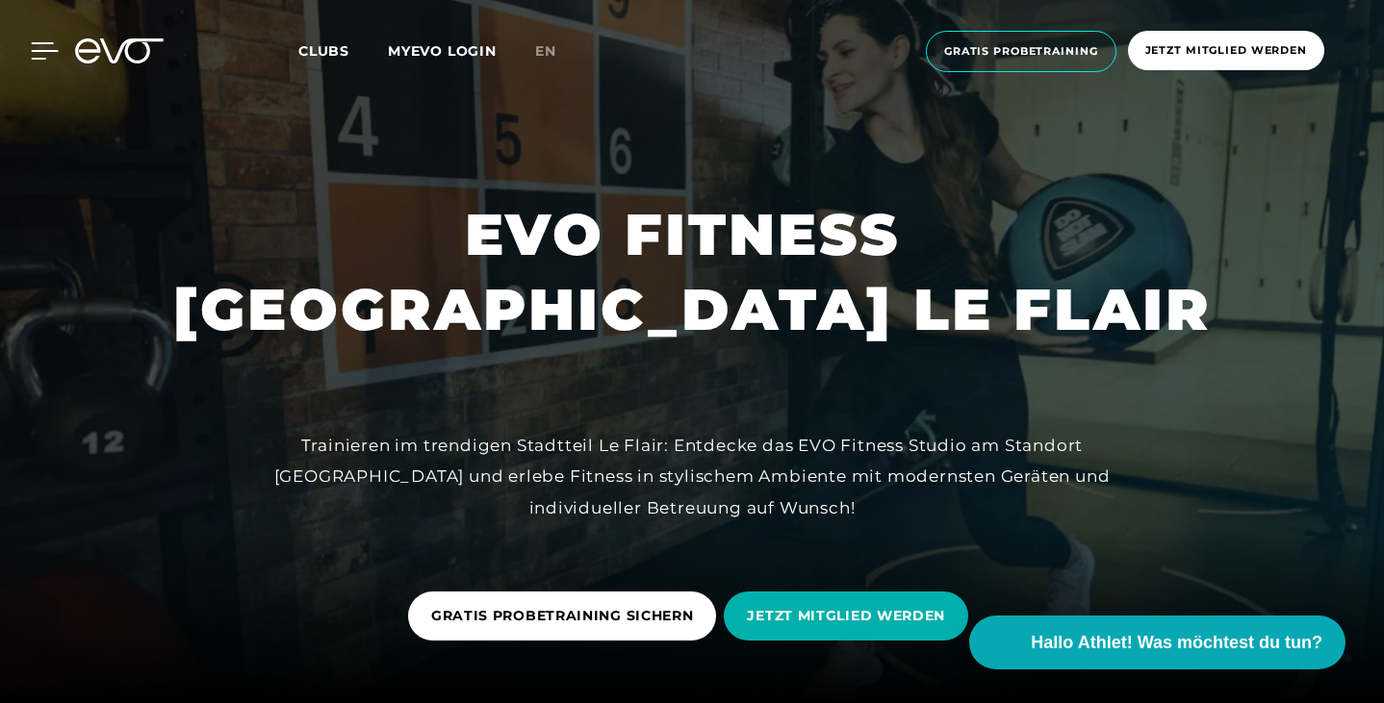
click at [38, 50] on icon at bounding box center [45, 50] width 27 height 15
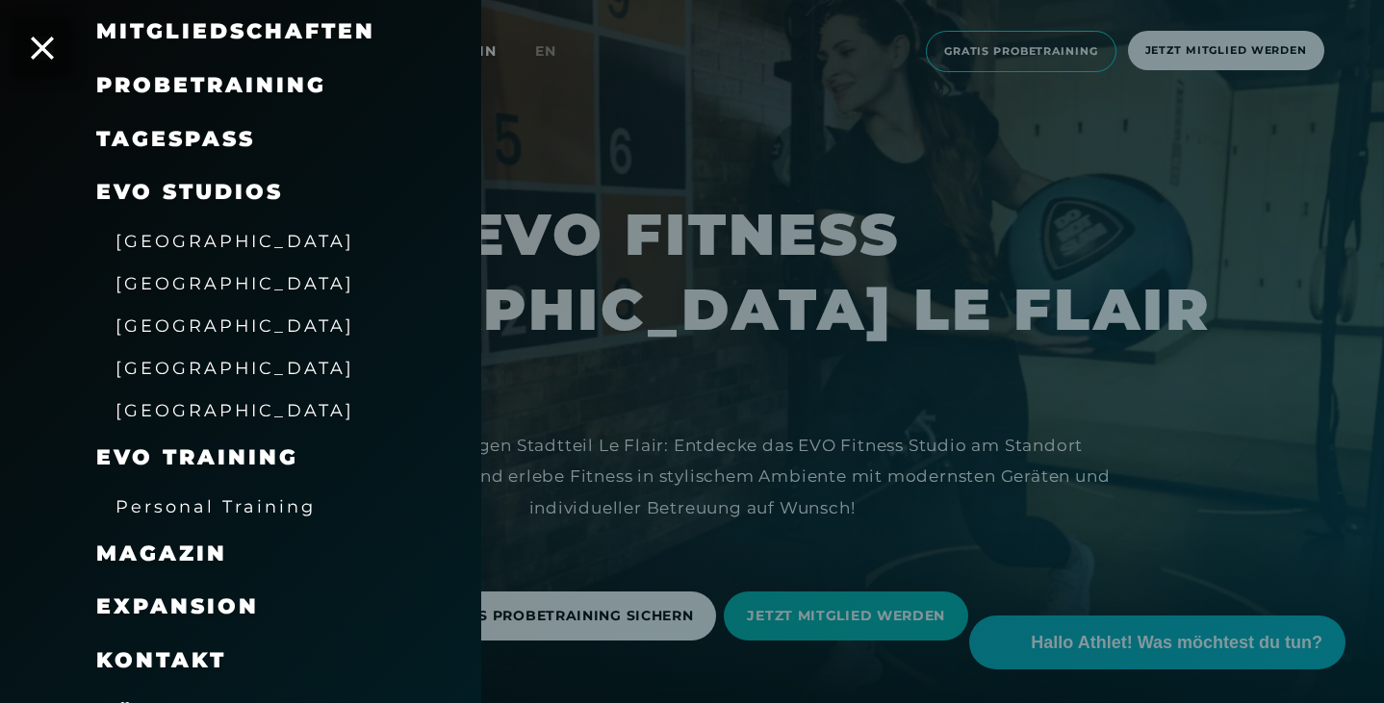
scroll to position [238, 0]
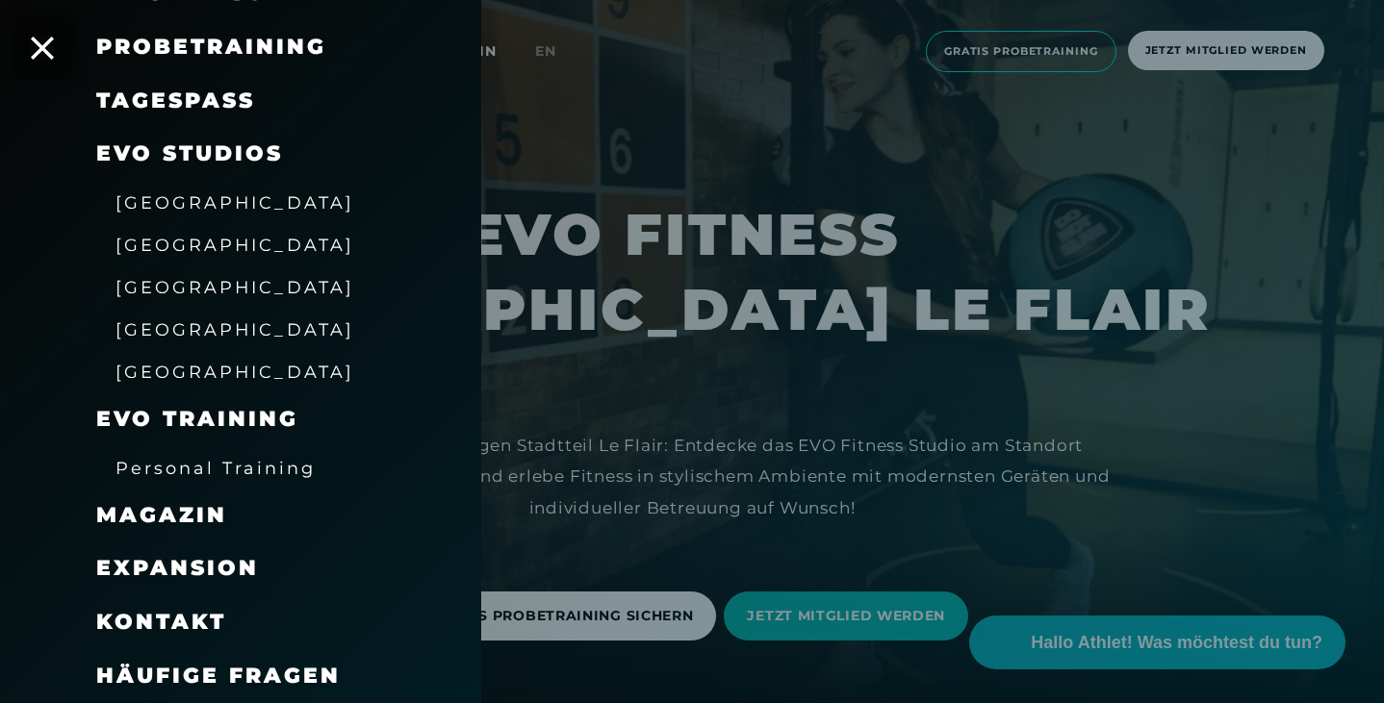
click at [168, 626] on span "Kontakt" at bounding box center [161, 622] width 130 height 26
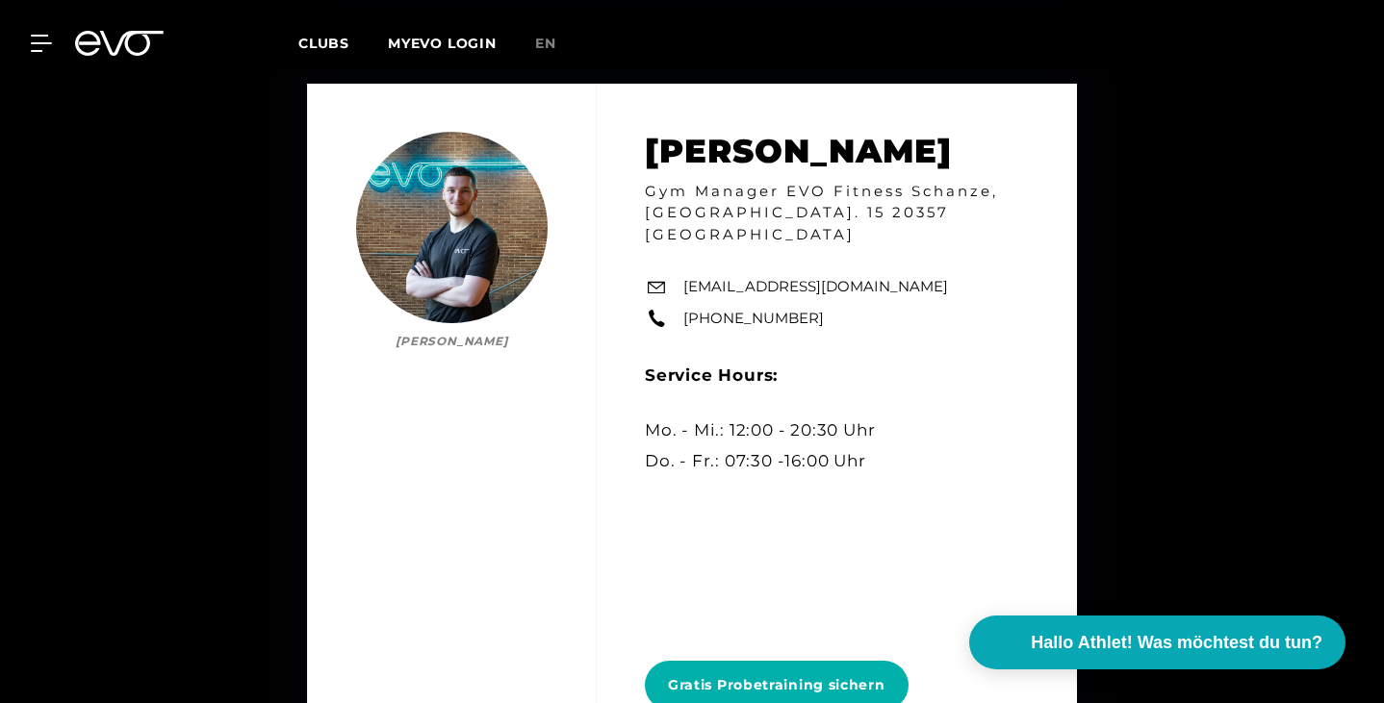
scroll to position [9370, 0]
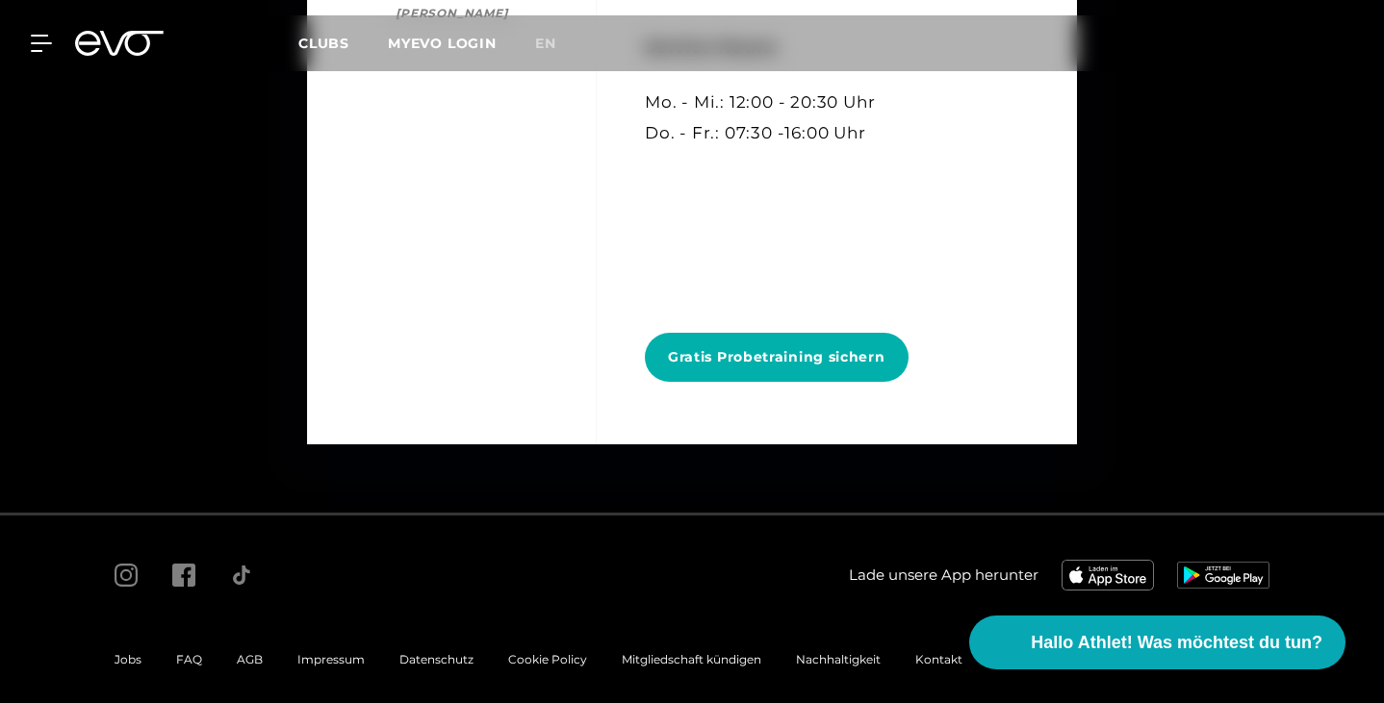
click at [13, 38] on div "MyEVO Login Über EVO Mitgliedschaften Probetraining TAGESPASS EVO Studios [GEOG…" at bounding box center [692, 43] width 1384 height 87
click at [30, 37] on div at bounding box center [30, 43] width 58 height 17
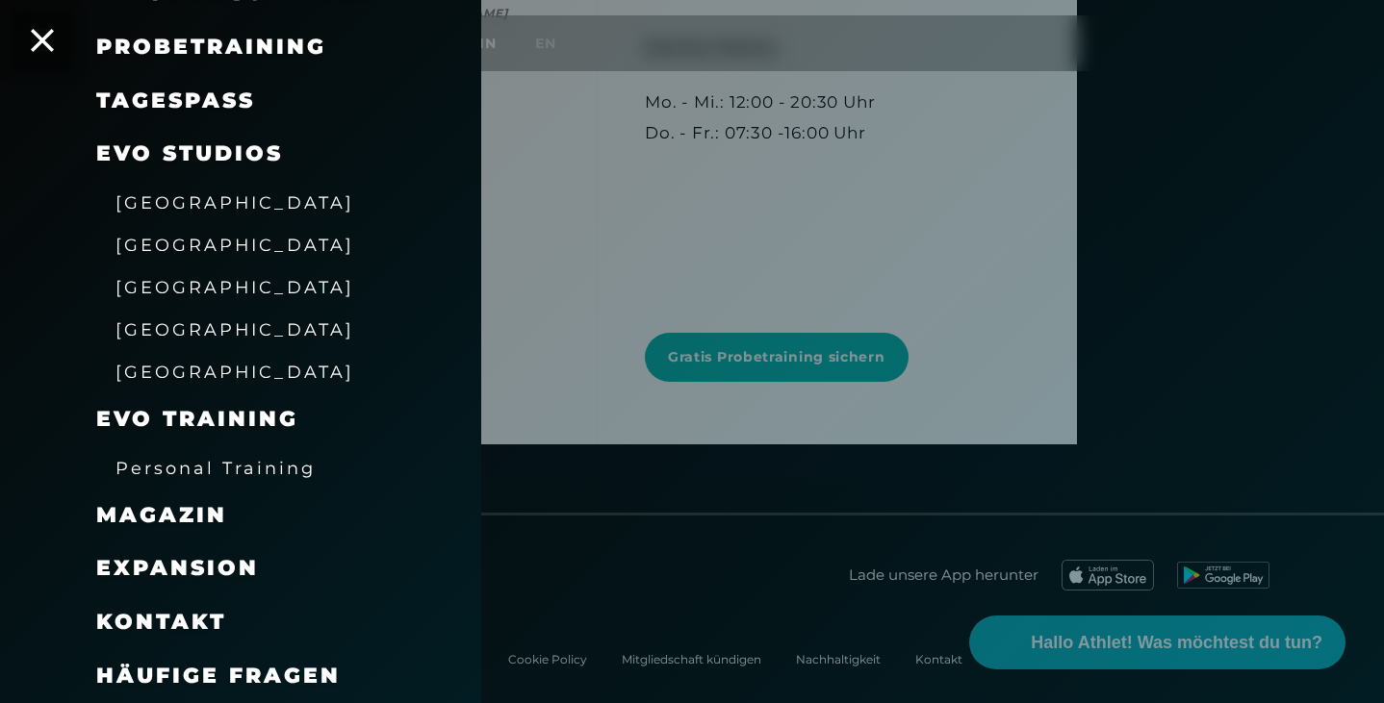
click at [225, 676] on span "Häufige Fragen" at bounding box center [218, 676] width 244 height 26
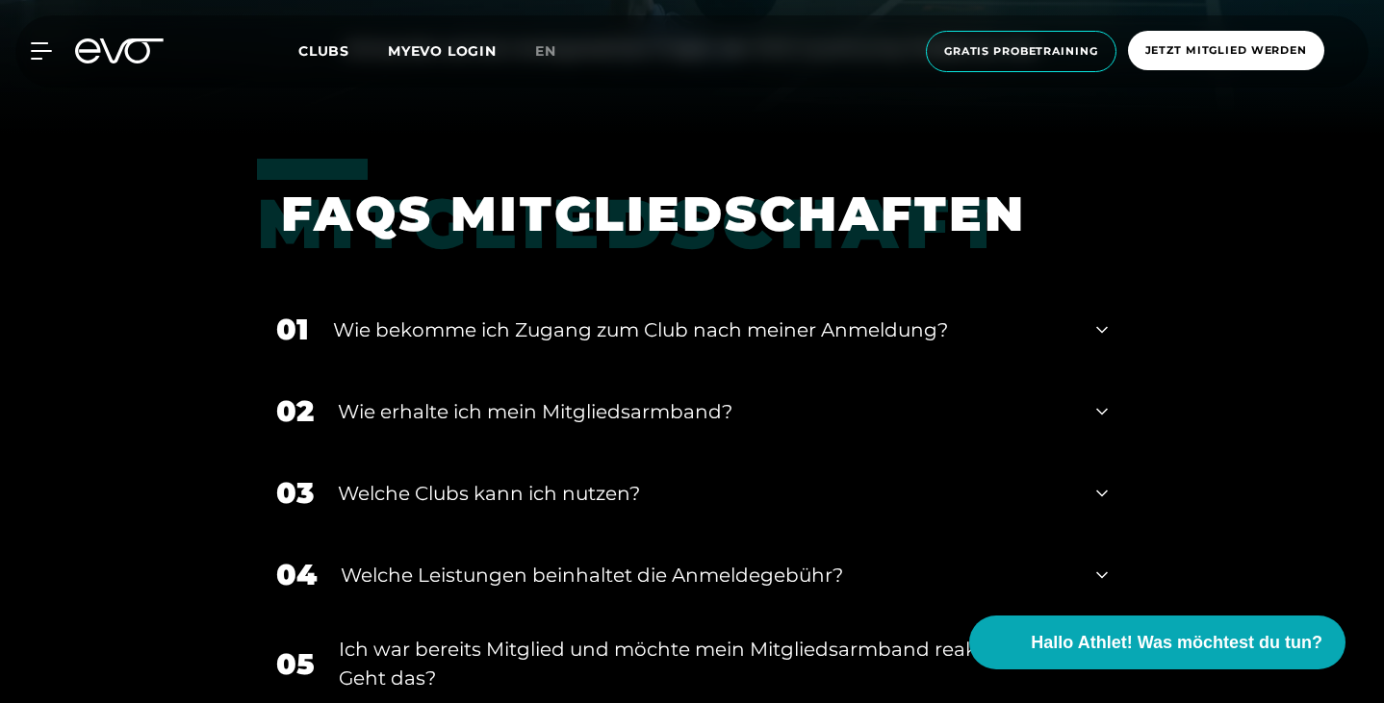
scroll to position [613, 0]
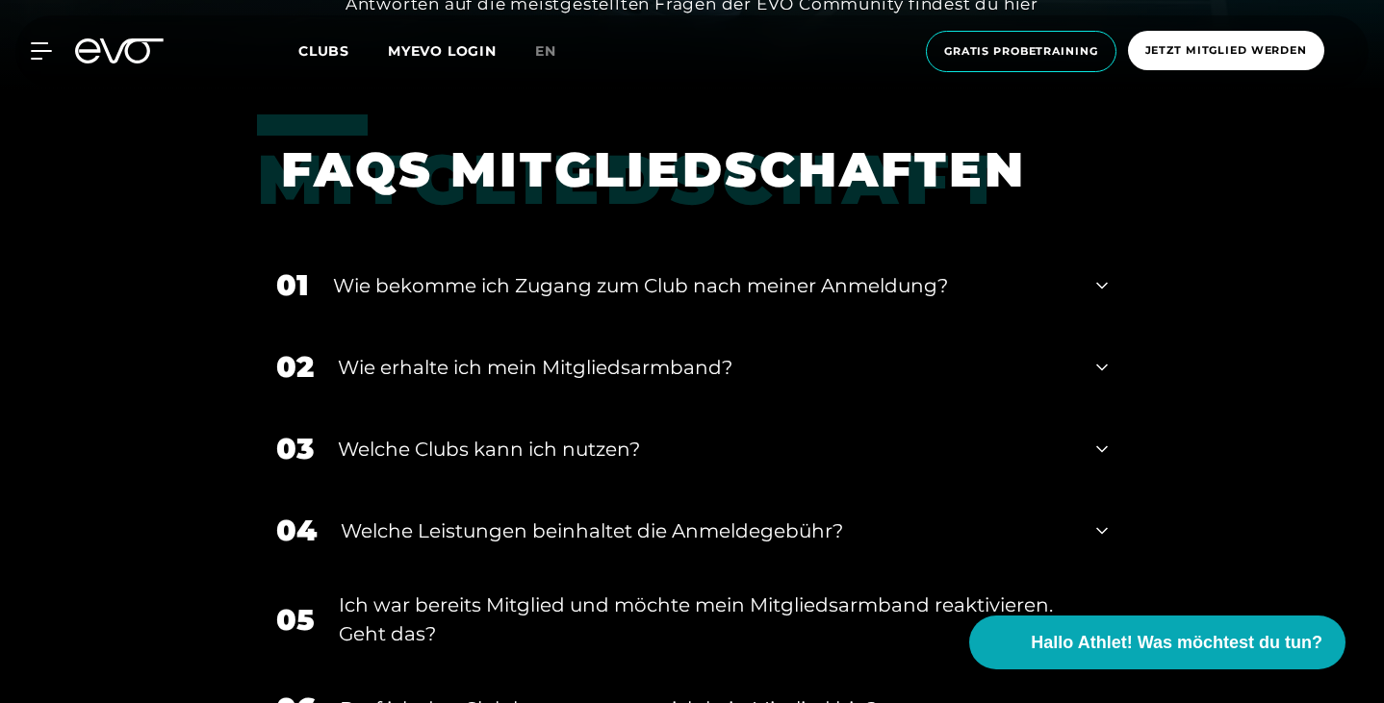
click at [543, 281] on div "Wie bekomme ich Zugang zum Club nach meiner Anmeldung?" at bounding box center [702, 285] width 739 height 29
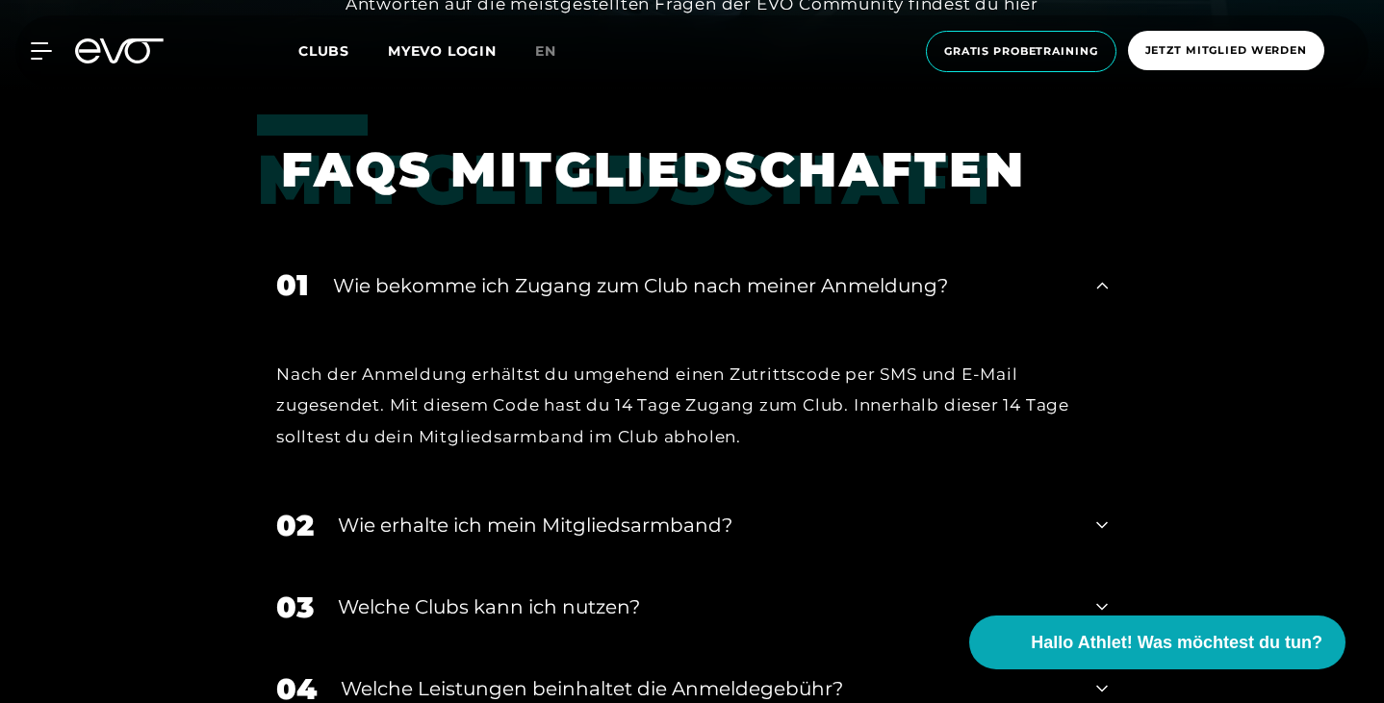
click at [463, 511] on div "Wie erhalte ich mein Mitgliedsarmband?" at bounding box center [705, 525] width 734 height 29
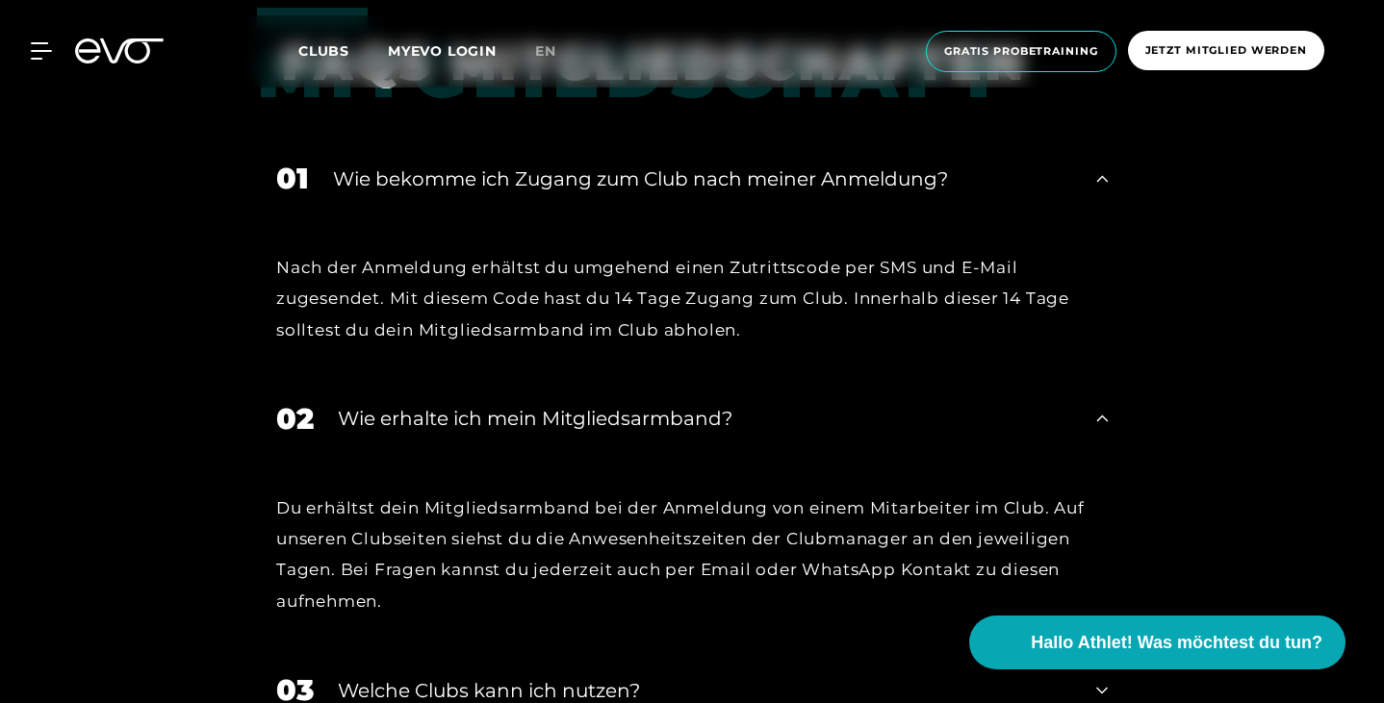
scroll to position [721, 0]
drag, startPoint x: 269, startPoint y: 481, endPoint x: 492, endPoint y: 475, distance: 222.4
click at [492, 492] on div "Du erhältst dein Mitgliedsarmband bei der Anmeldung von einem Mitarbeiter im Cl…" at bounding box center [691, 554] width 831 height 124
drag, startPoint x: 369, startPoint y: 510, endPoint x: 643, endPoint y: 510, distance: 274.3
click at [643, 510] on div "Du erhältst dein Mitgliedsarmband bei der Anmeldung von einem Mitarbeiter im Cl…" at bounding box center [691, 554] width 831 height 124
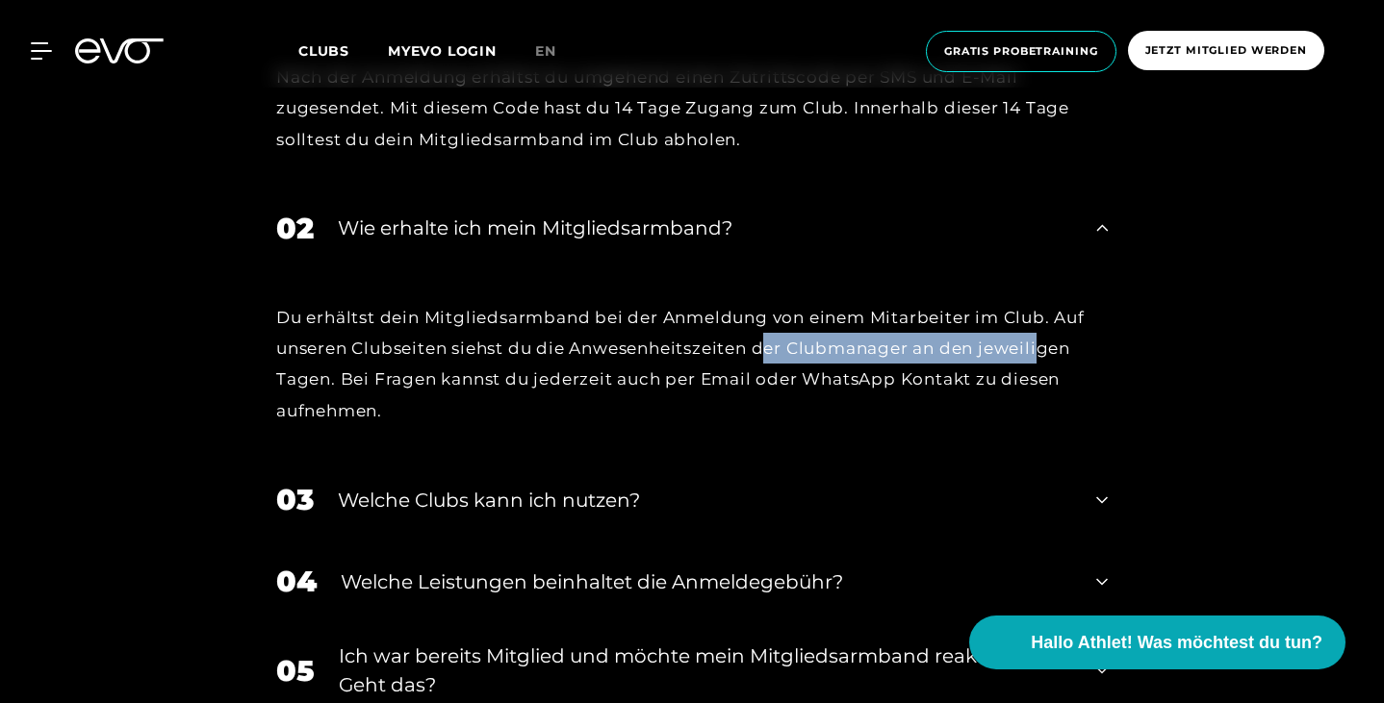
scroll to position [911, 0]
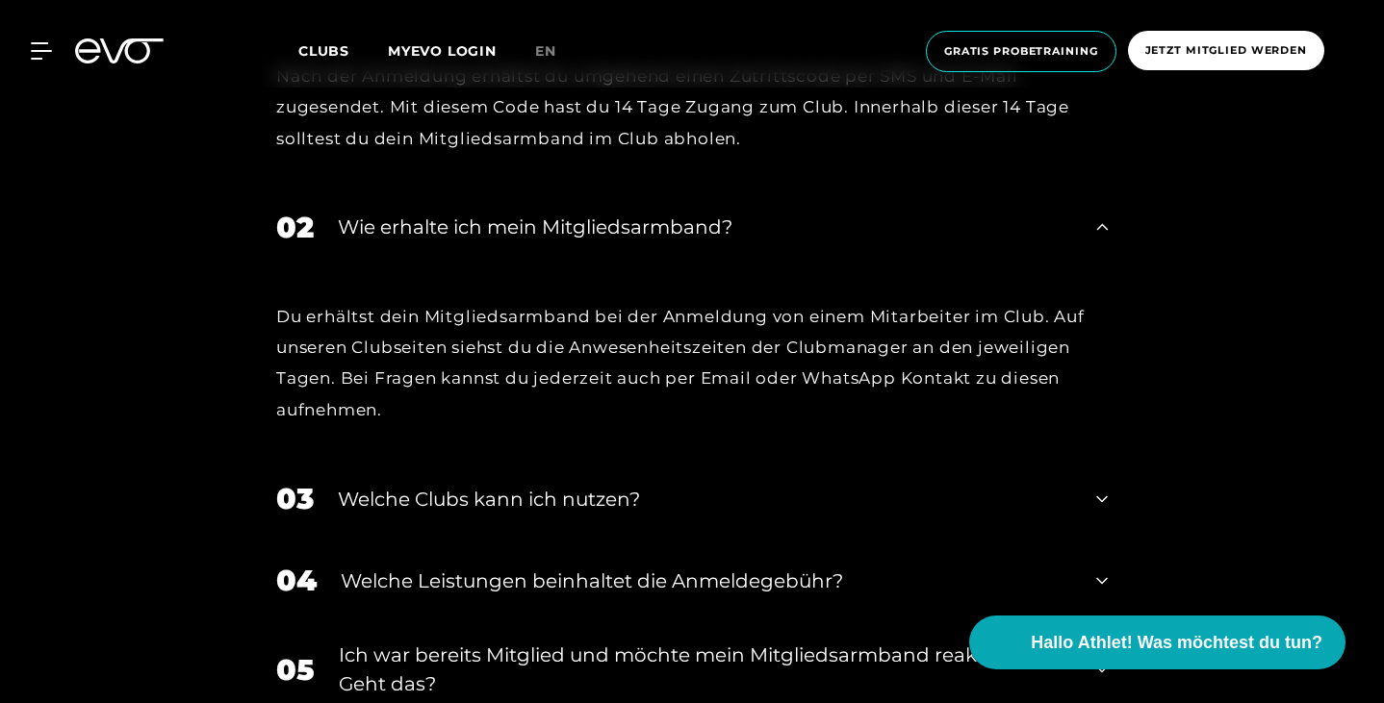
click at [484, 485] on div "Welche Clubs kann ich nutzen?" at bounding box center [705, 499] width 734 height 29
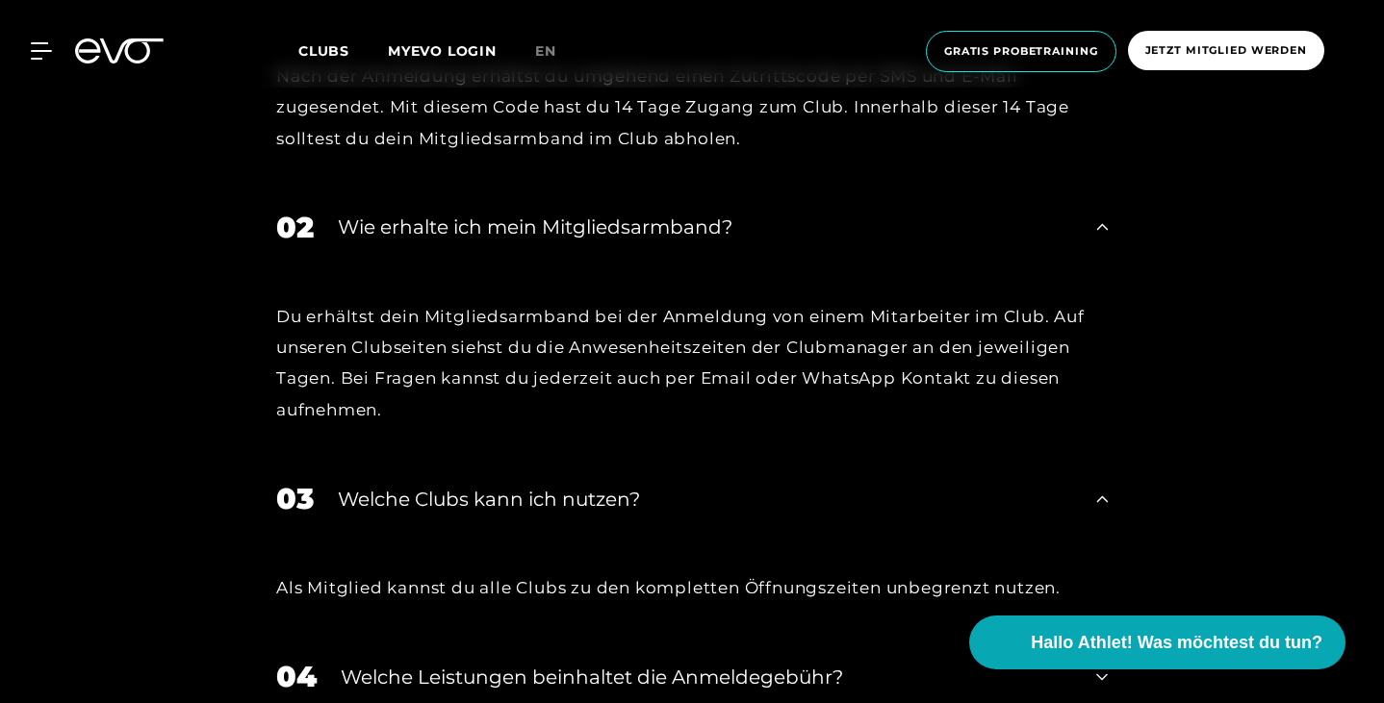
click at [484, 485] on div "Welche Clubs kann ich nutzen?" at bounding box center [705, 499] width 734 height 29
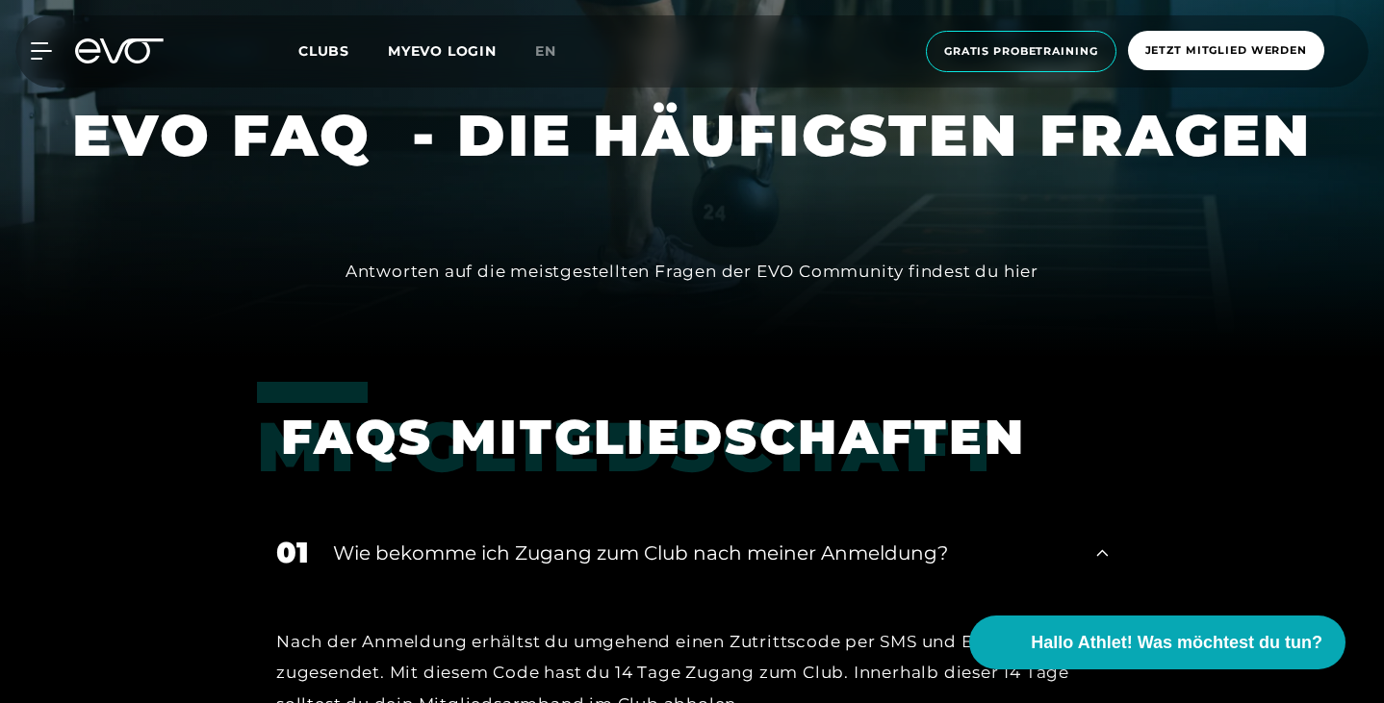
scroll to position [345, 0]
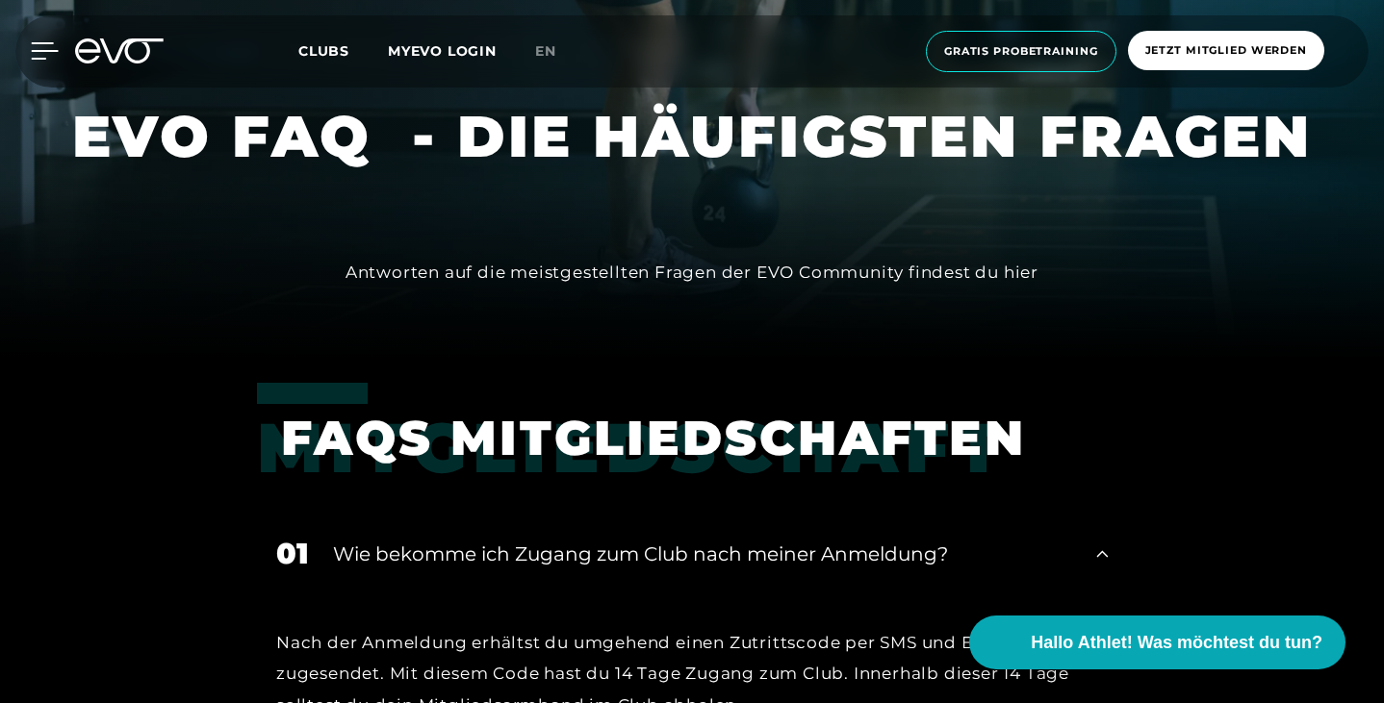
click at [37, 59] on icon at bounding box center [45, 50] width 27 height 15
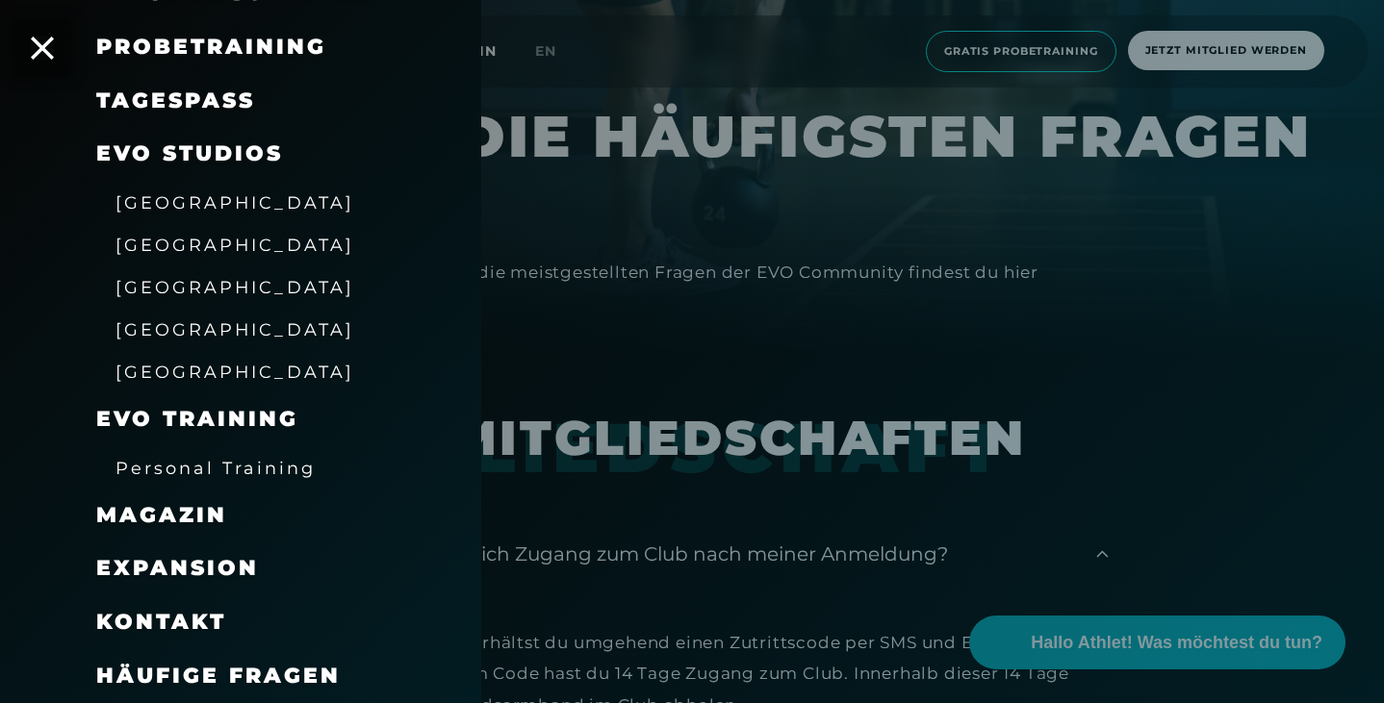
click at [162, 209] on span "[GEOGRAPHIC_DATA]" at bounding box center [234, 202] width 239 height 20
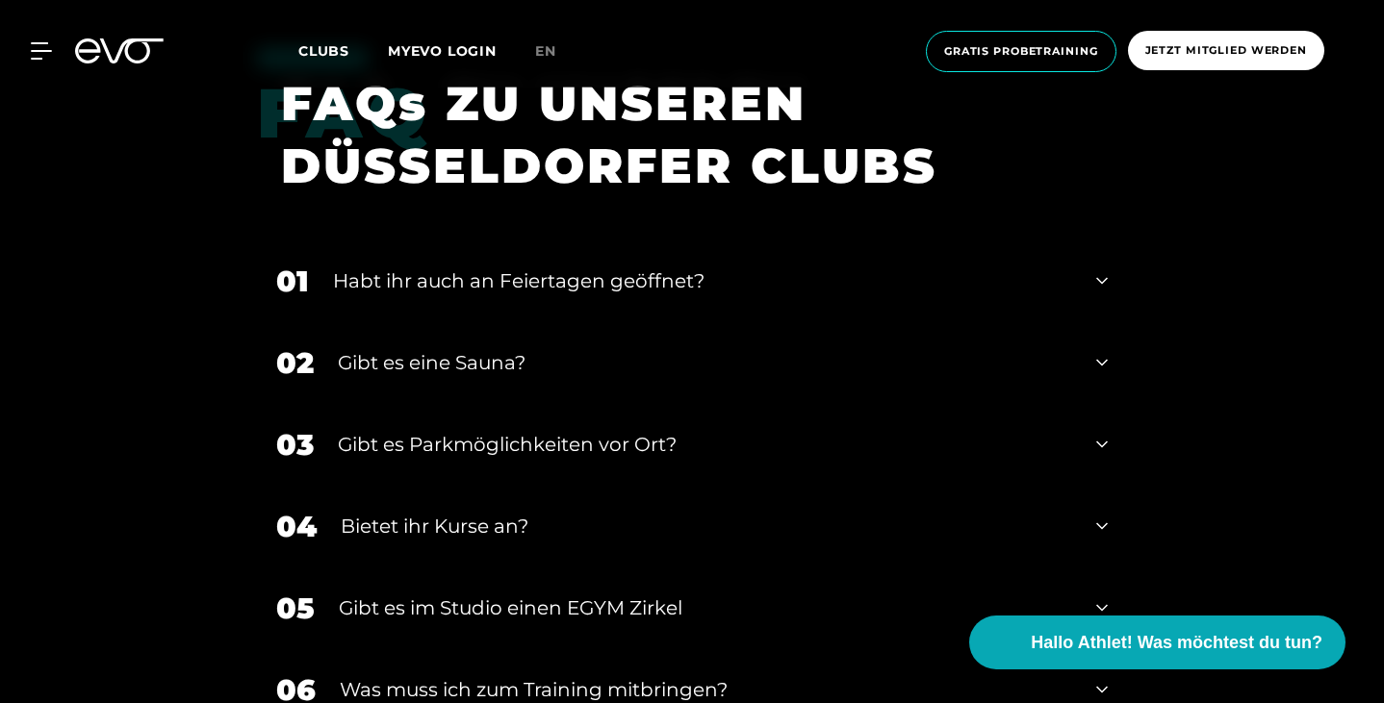
scroll to position [5515, 0]
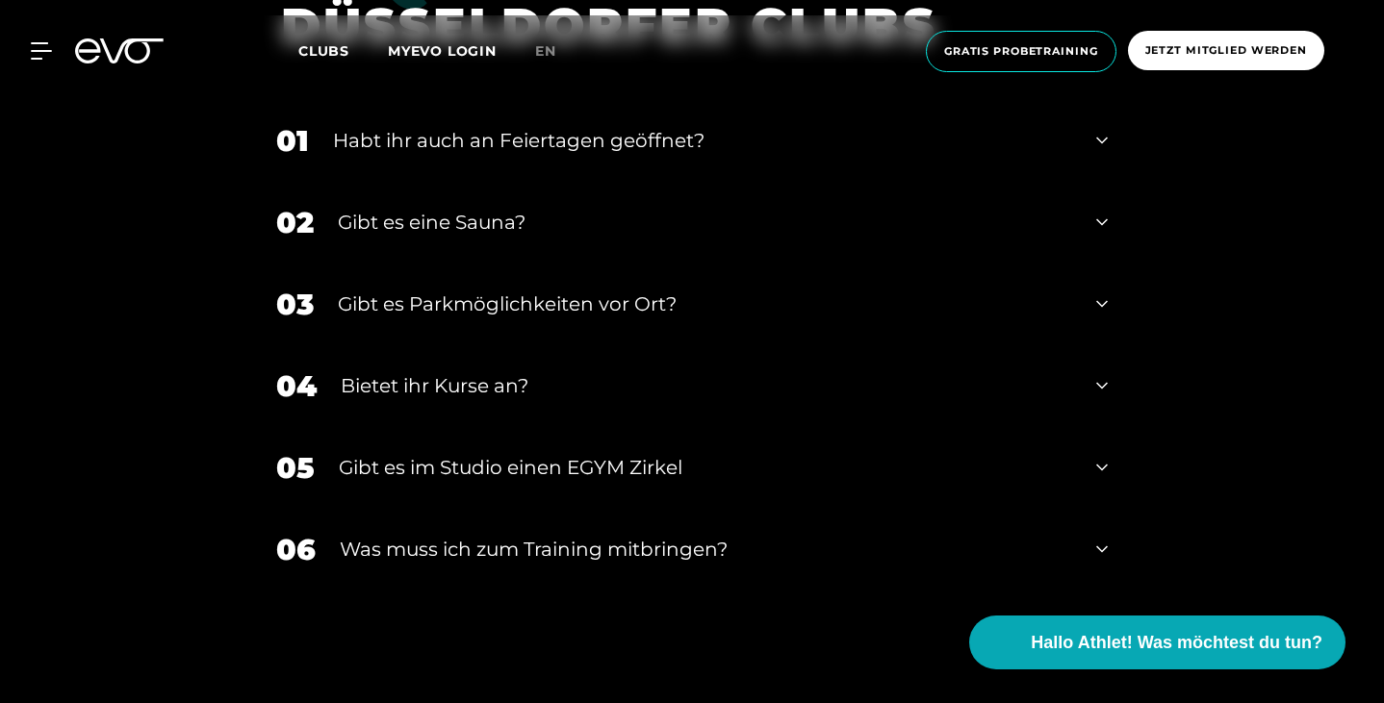
click at [501, 471] on div "01 Habt ihr auch an Feiertagen geöffnet? 02 Gibt es eine Sauna? 03 Gibt es Park…" at bounding box center [692, 393] width 870 height 587
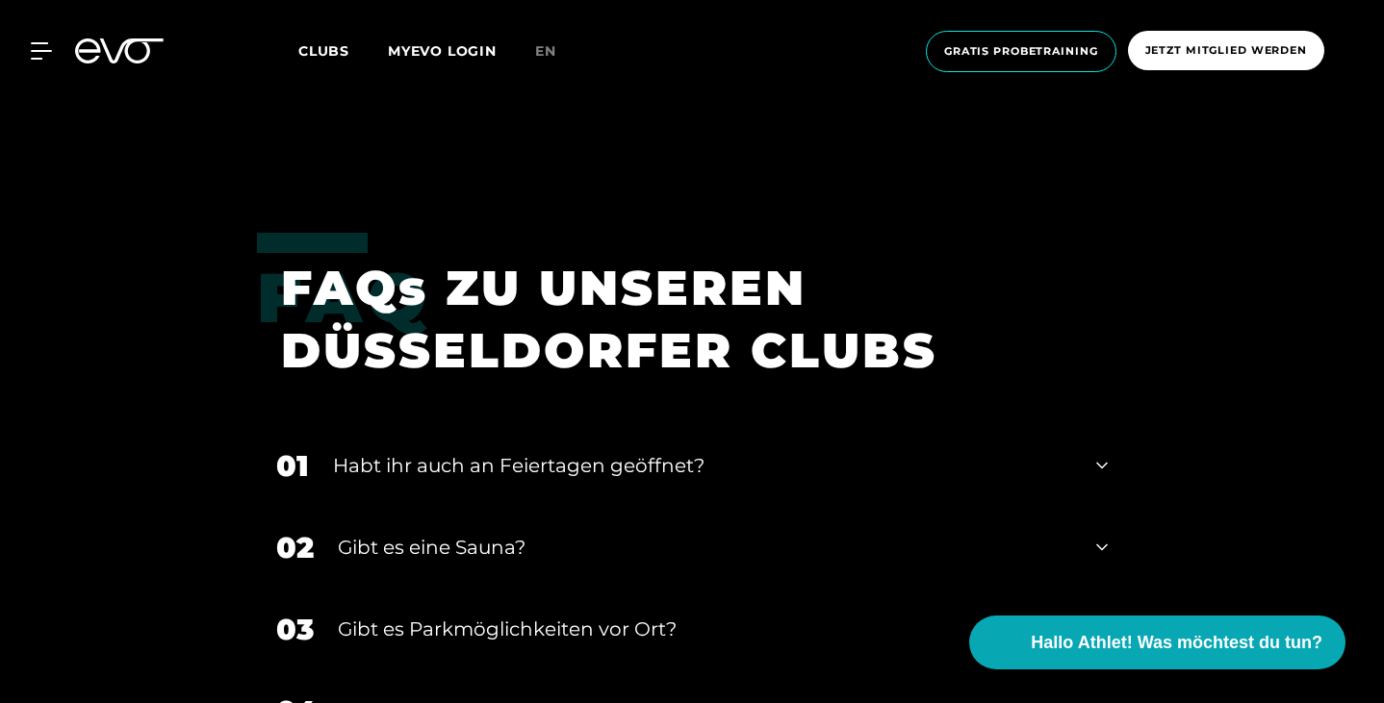
scroll to position [5189, 0]
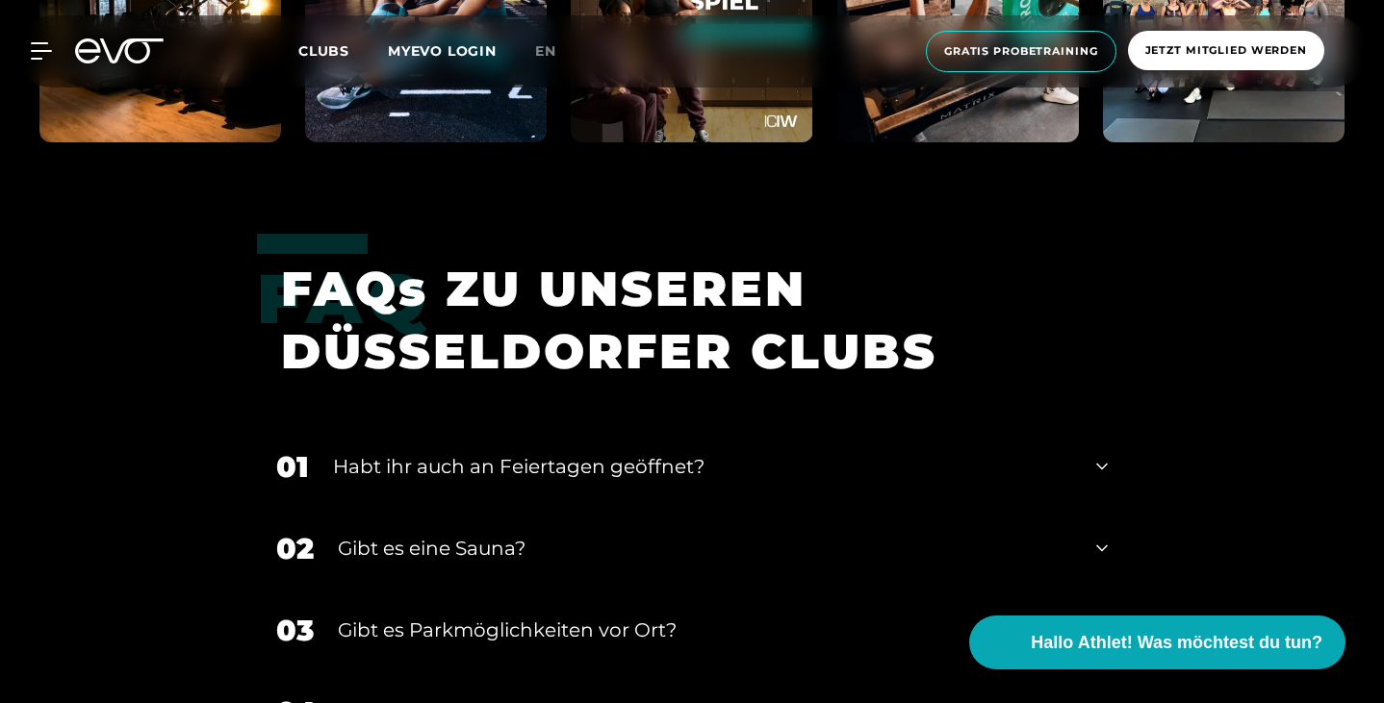
click at [1108, 537] on icon at bounding box center [1102, 548] width 12 height 23
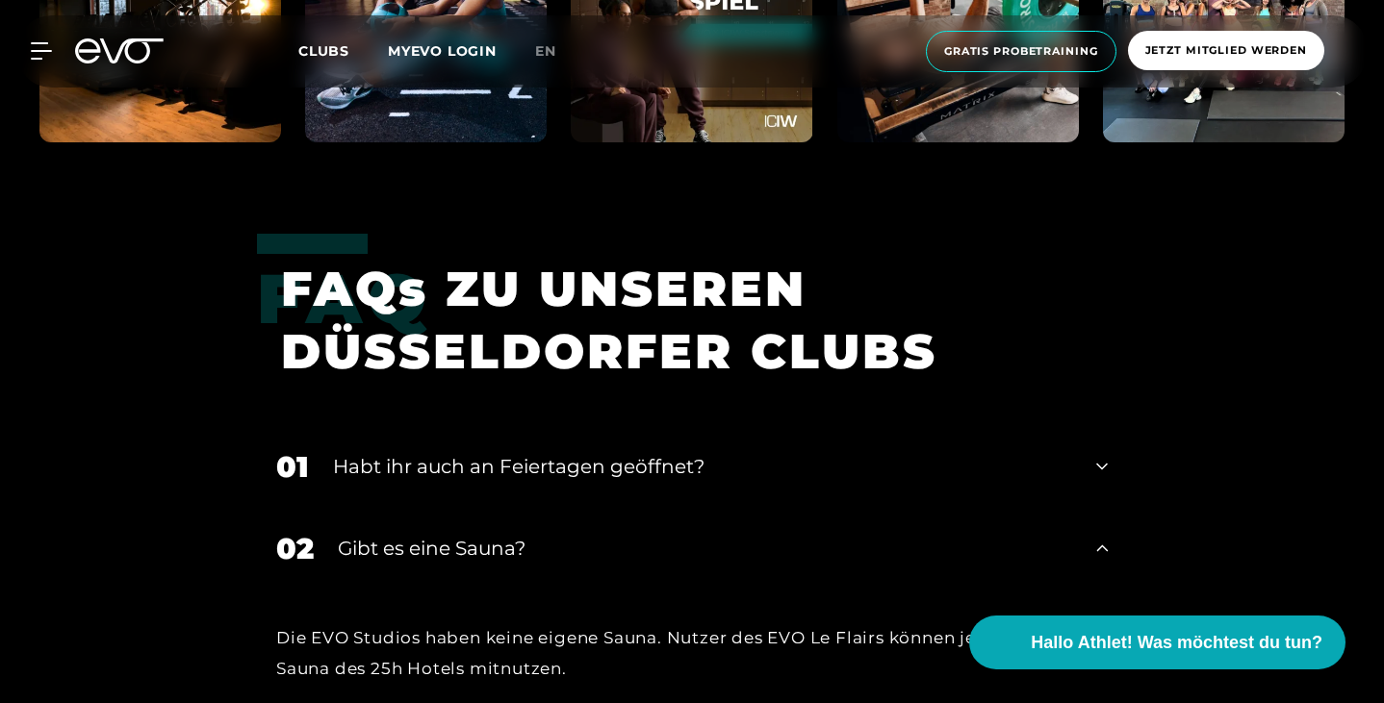
click at [1127, 426] on div "01 Habt ihr auch an Feiertagen geöffnet?" at bounding box center [692, 467] width 870 height 82
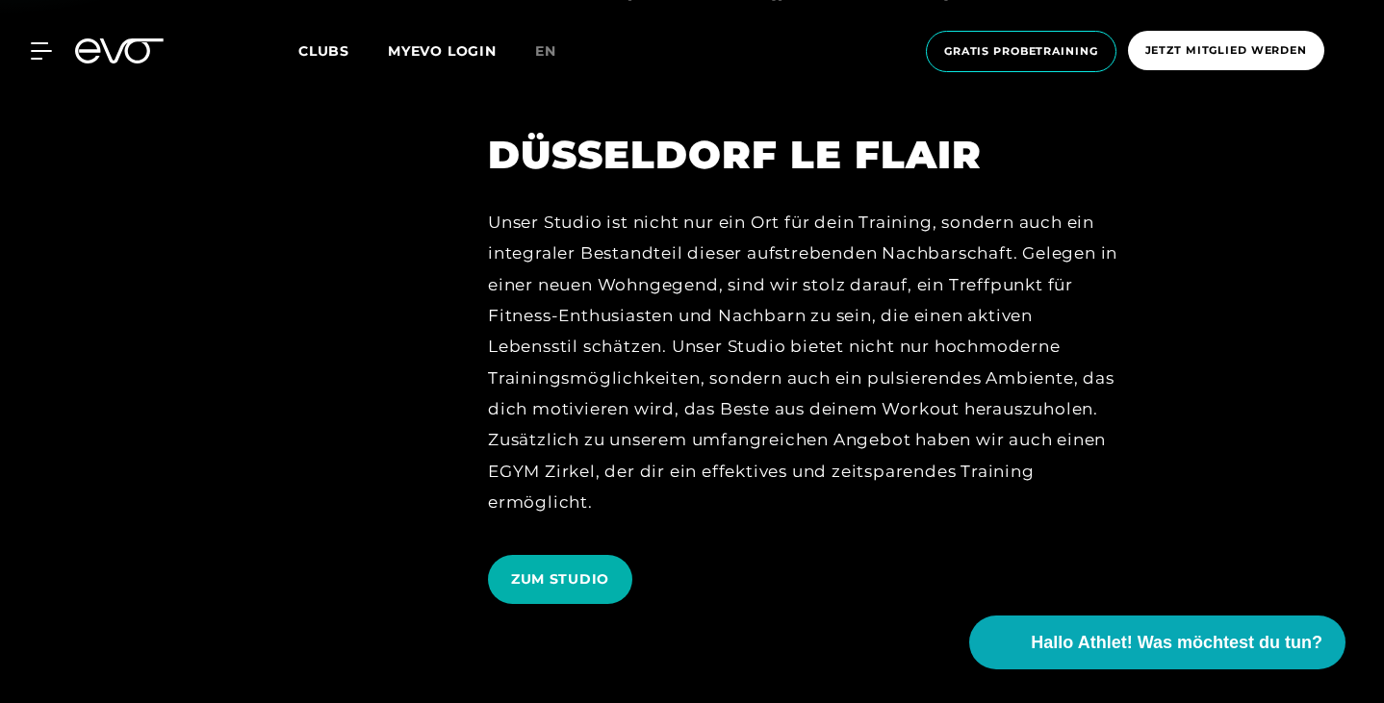
scroll to position [2806, 0]
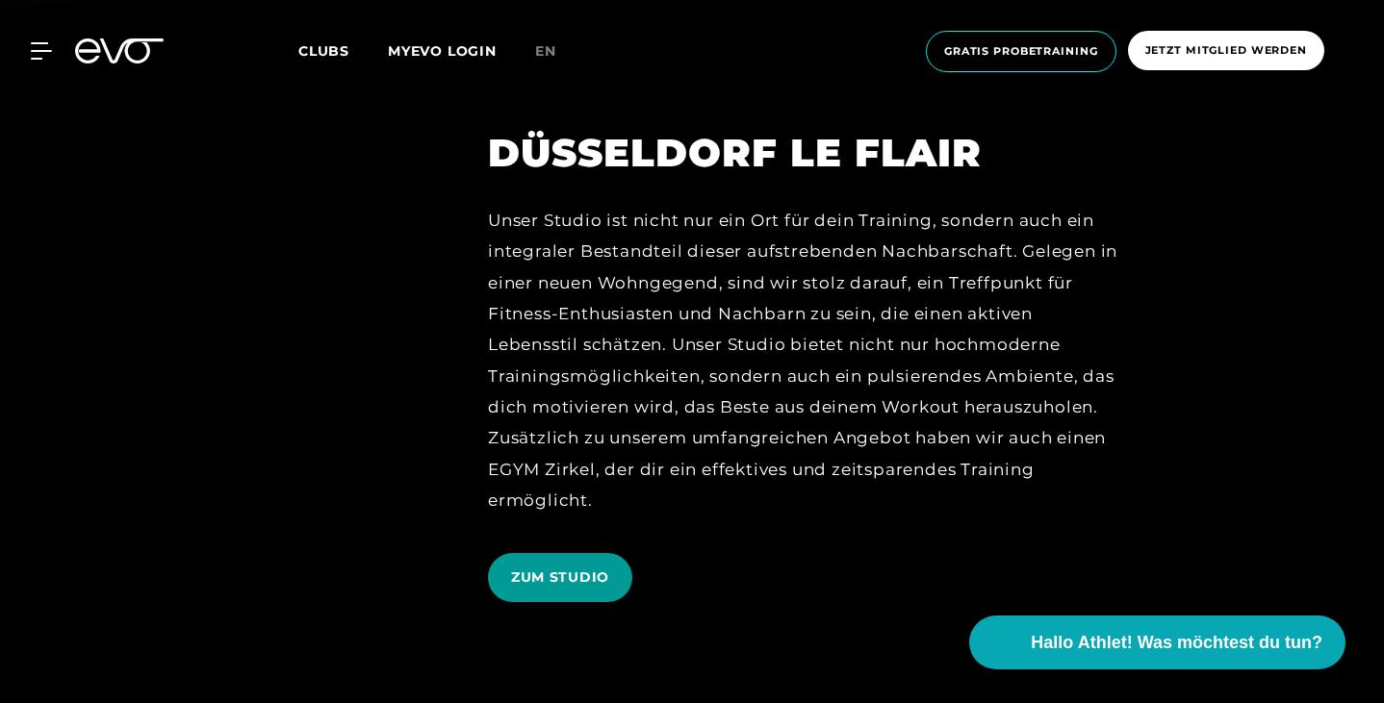
click at [550, 568] on span "ZUM STUDIO" at bounding box center [560, 578] width 98 height 20
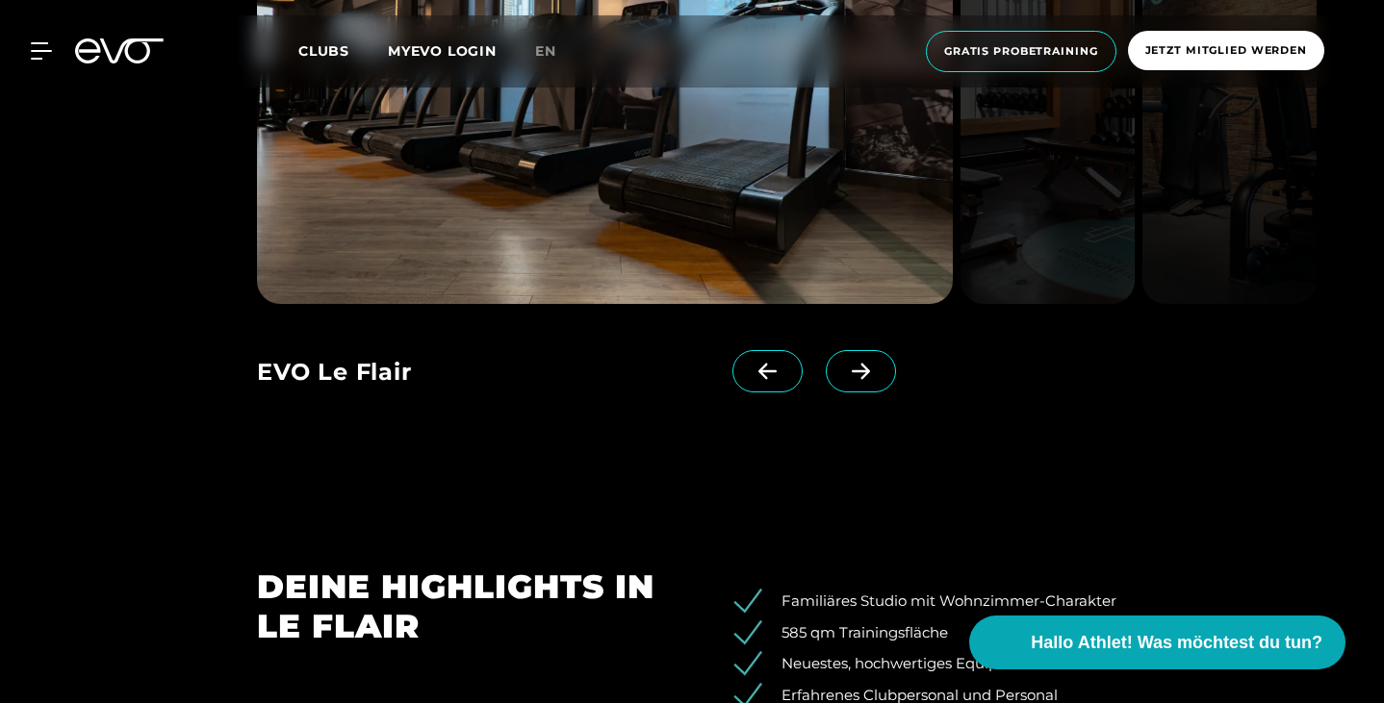
scroll to position [1760, 0]
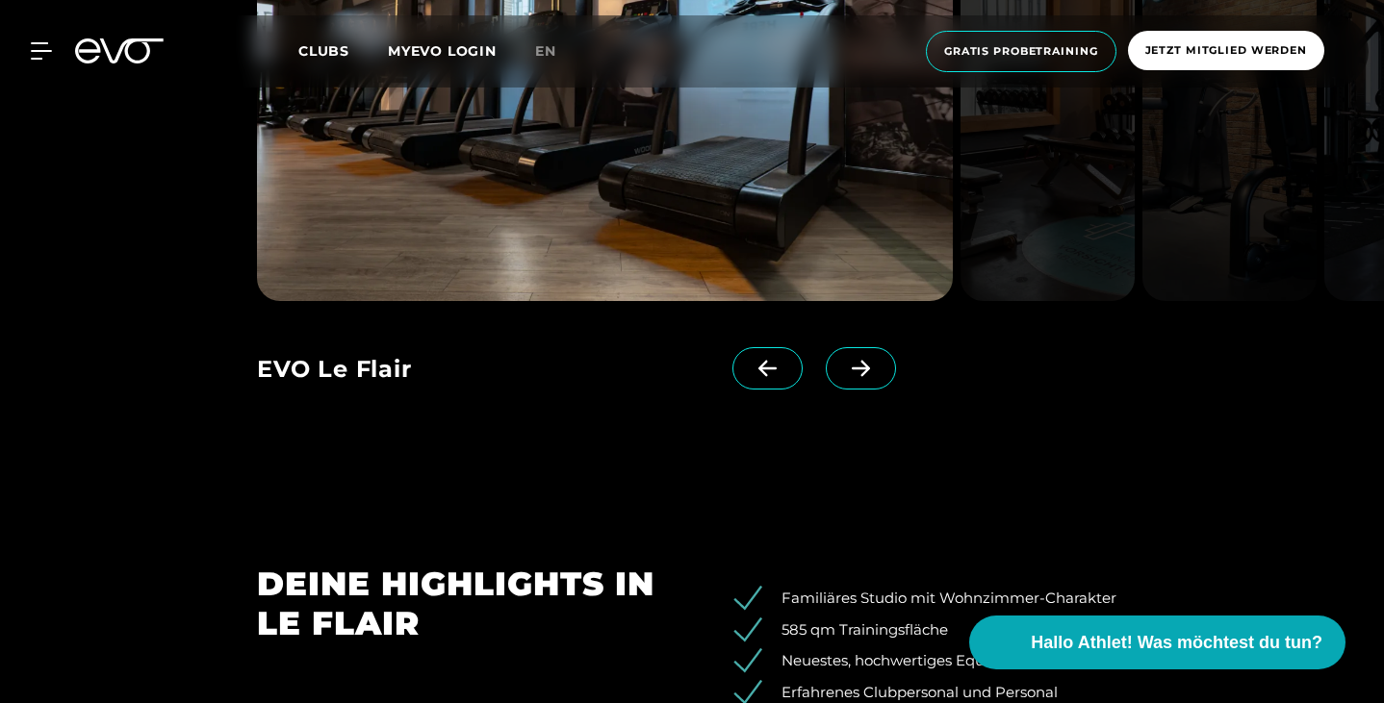
click at [896, 390] on span at bounding box center [861, 368] width 70 height 42
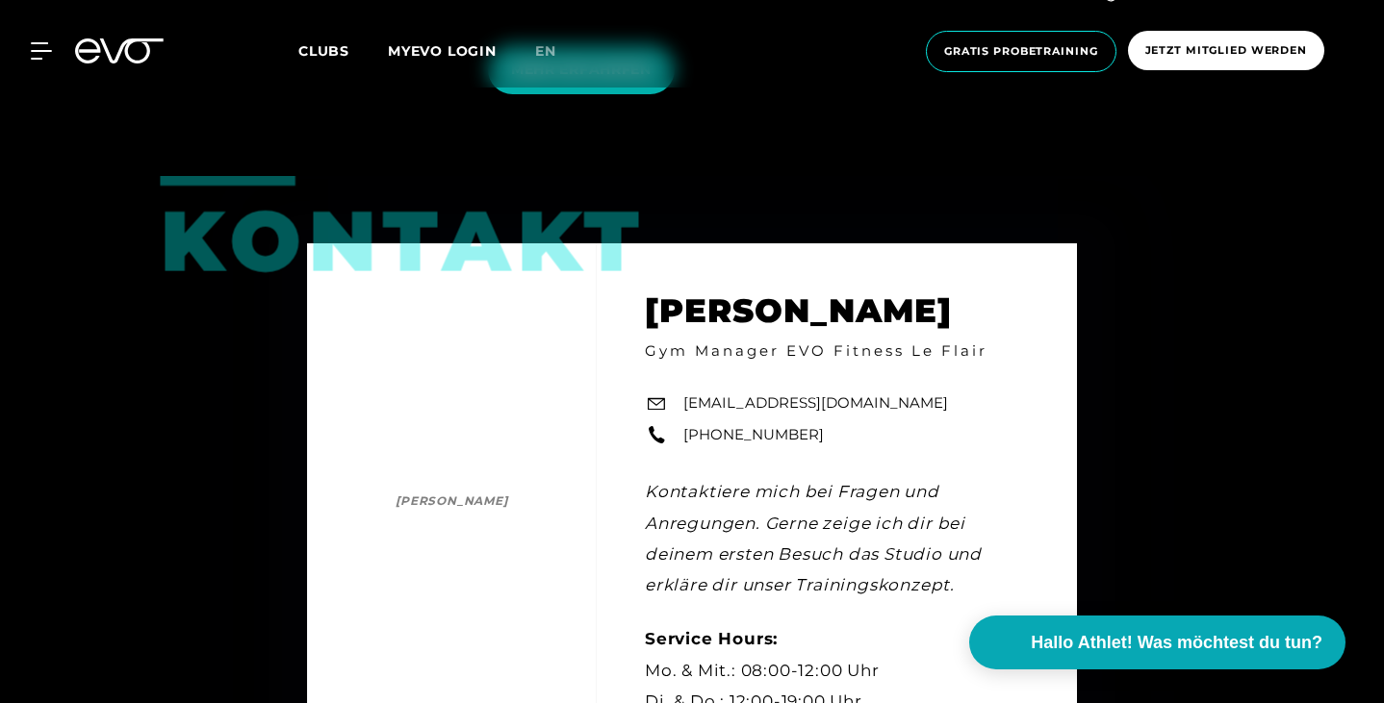
scroll to position [4895, 0]
